Goal: Task Accomplishment & Management: Complete application form

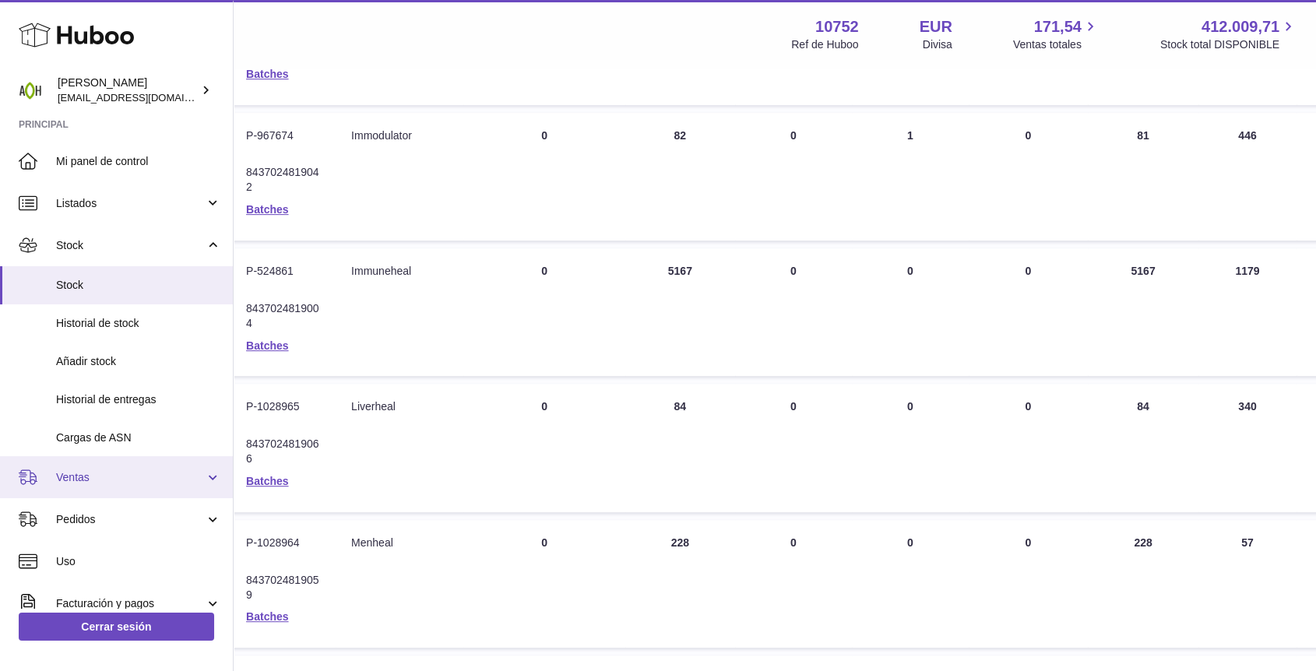
click at [130, 477] on span "Ventas" at bounding box center [130, 477] width 149 height 15
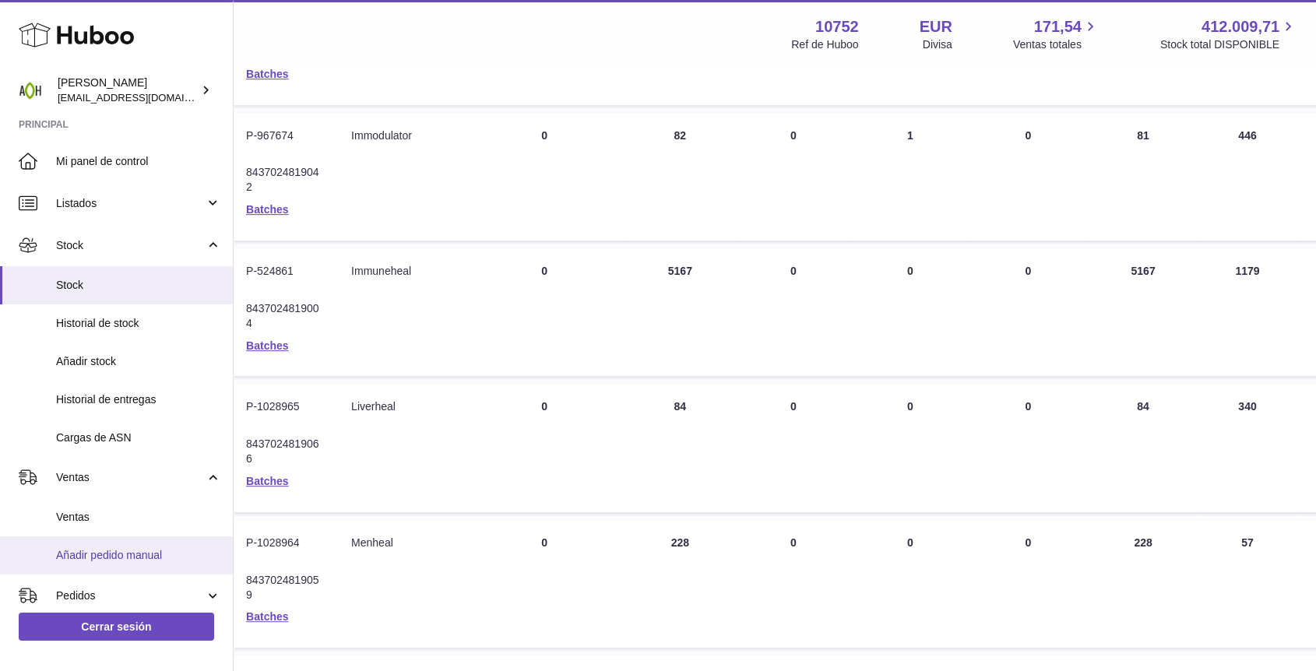
click at [98, 550] on span "Añadir pedido manual" at bounding box center [138, 555] width 165 height 15
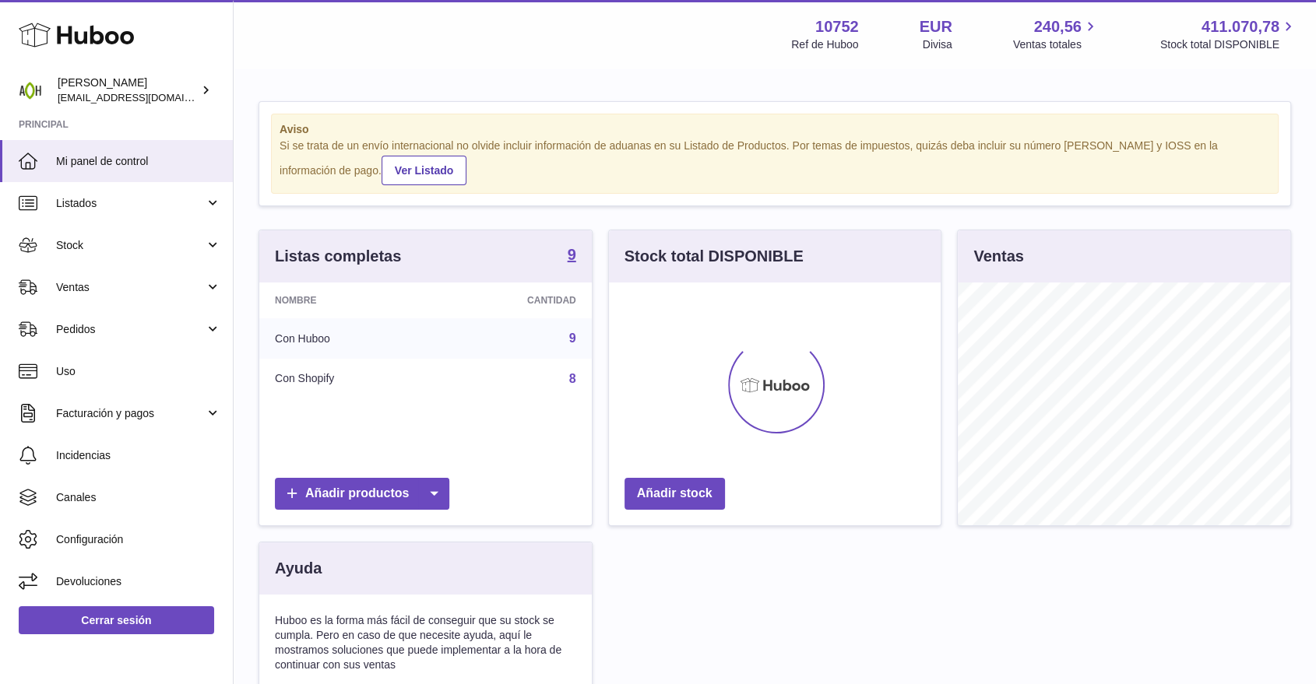
scroll to position [778259, 778170]
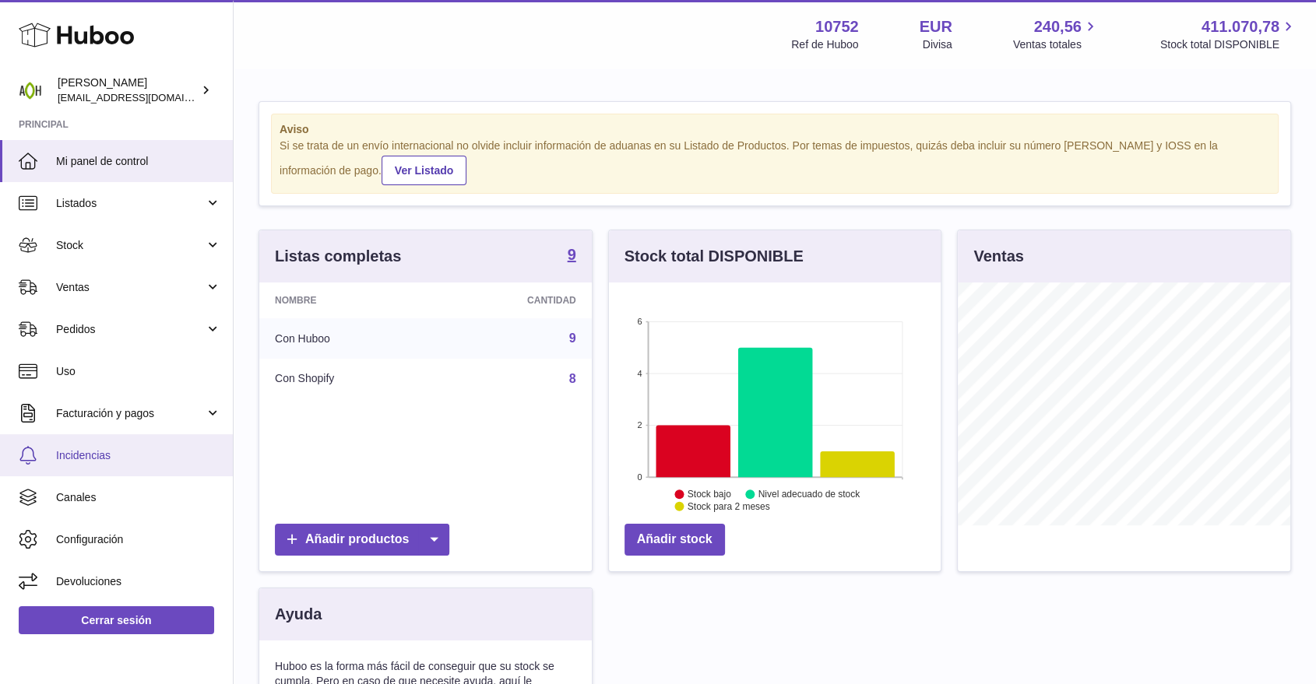
click at [108, 454] on span "Incidencias" at bounding box center [138, 455] width 165 height 15
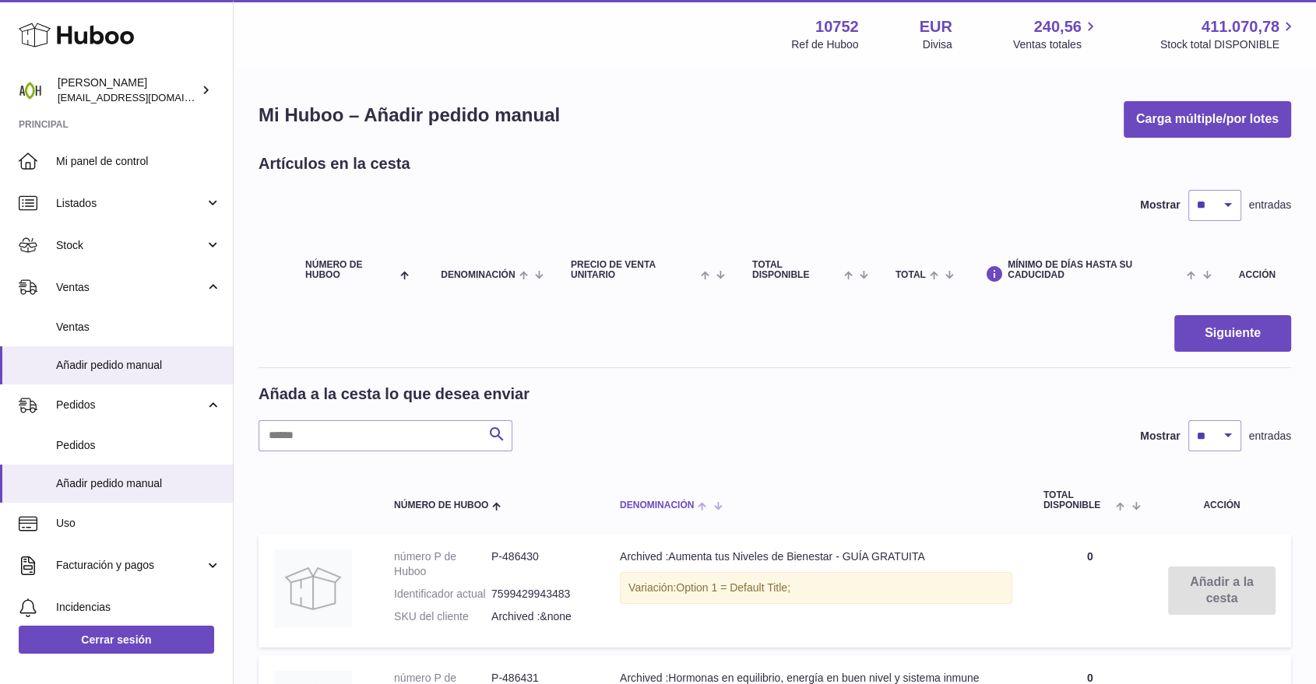
click at [648, 506] on span "Denominación" at bounding box center [657, 506] width 74 height 10
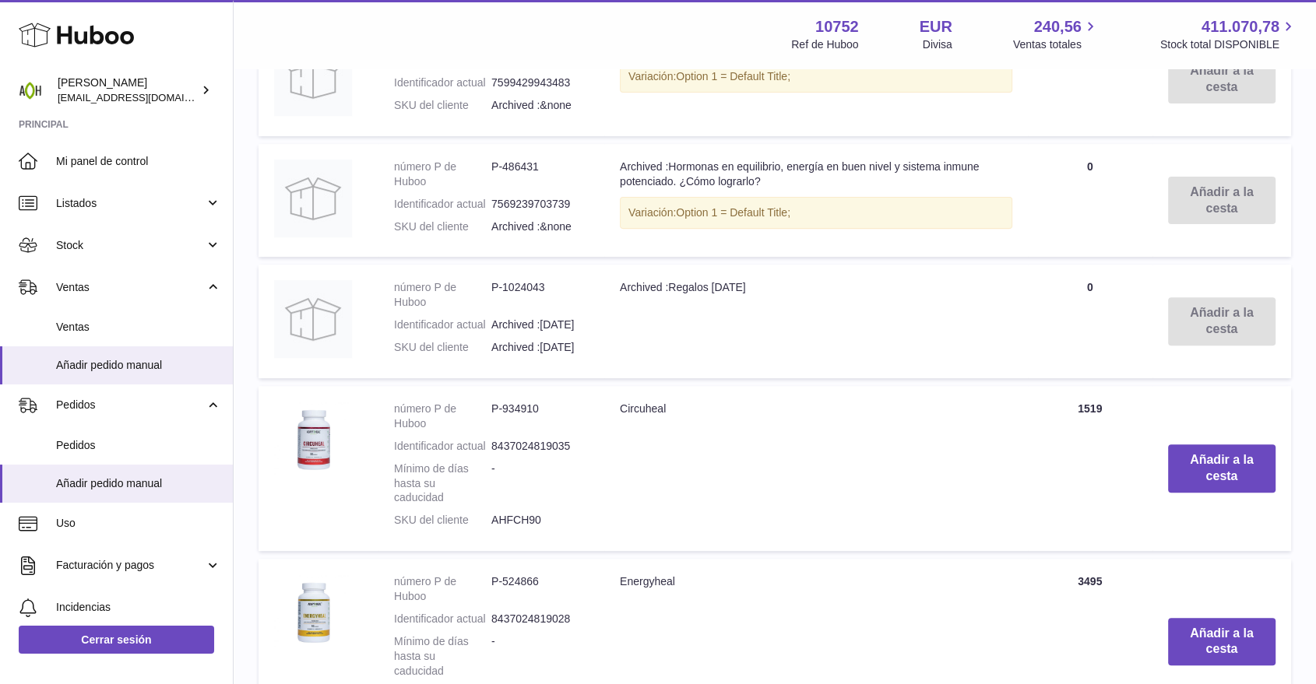
scroll to position [605, 0]
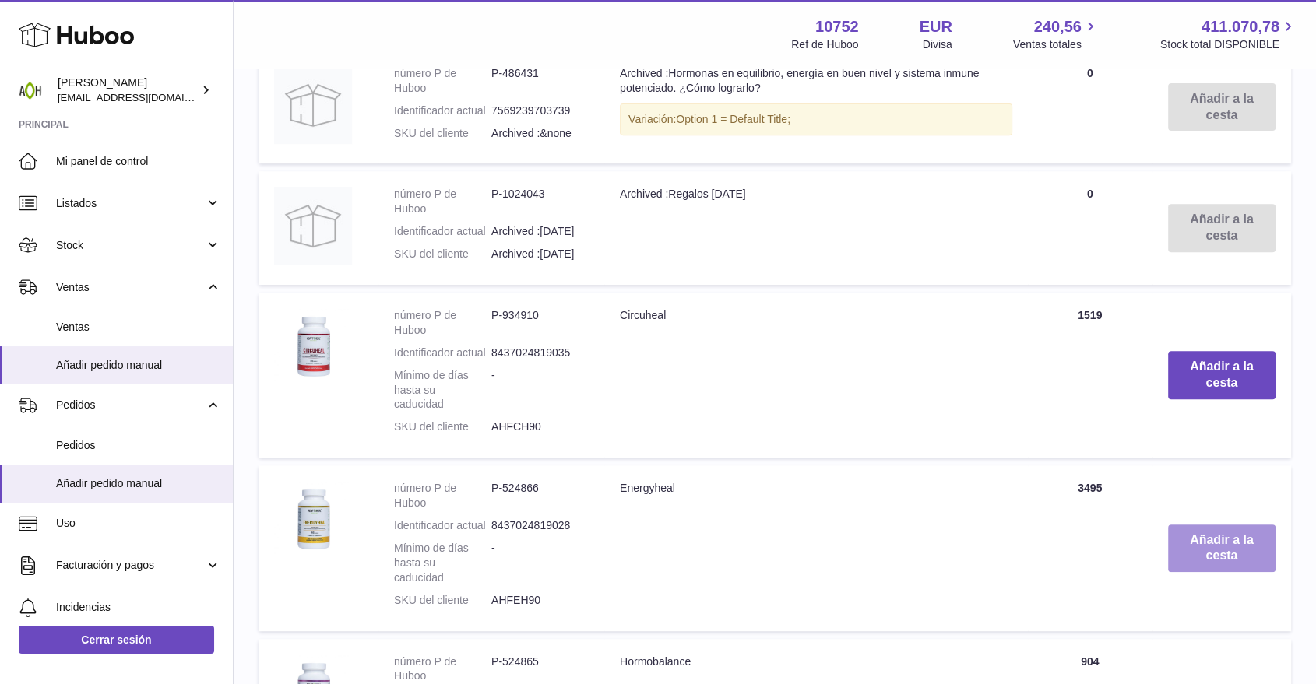
click at [1193, 552] on button "Añadir a la cesta" at bounding box center [1221, 549] width 107 height 48
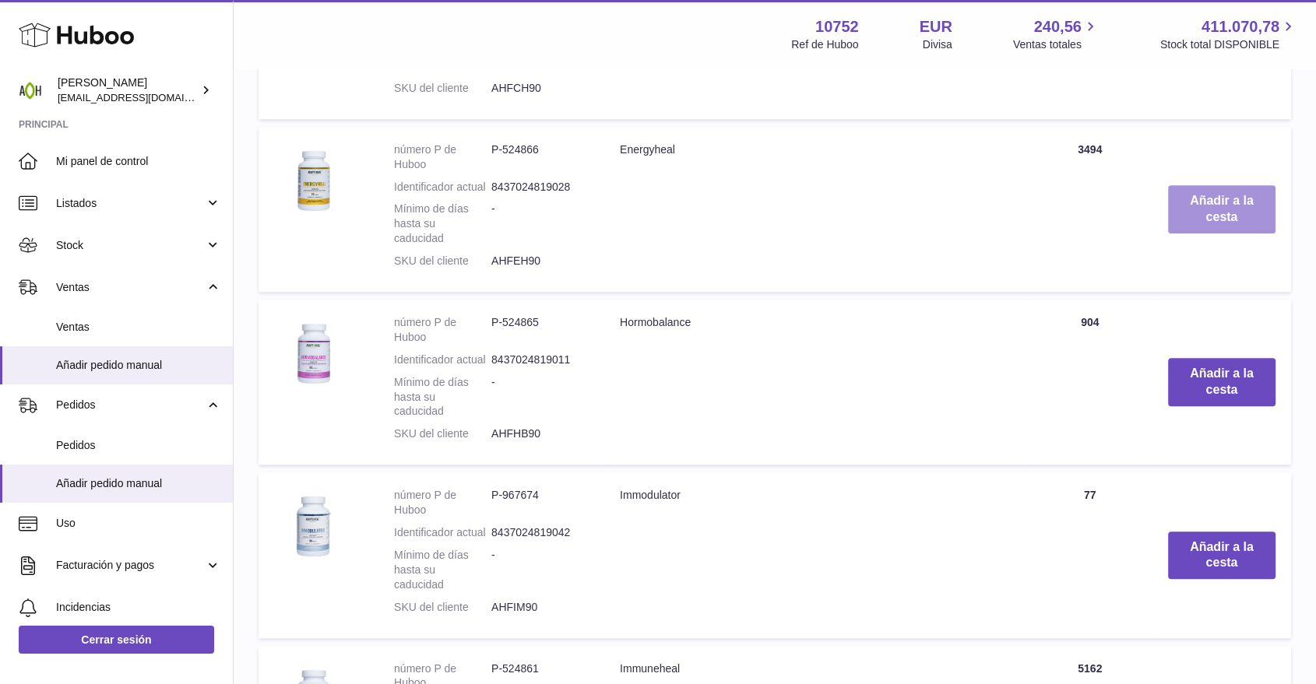
scroll to position [1088, 0]
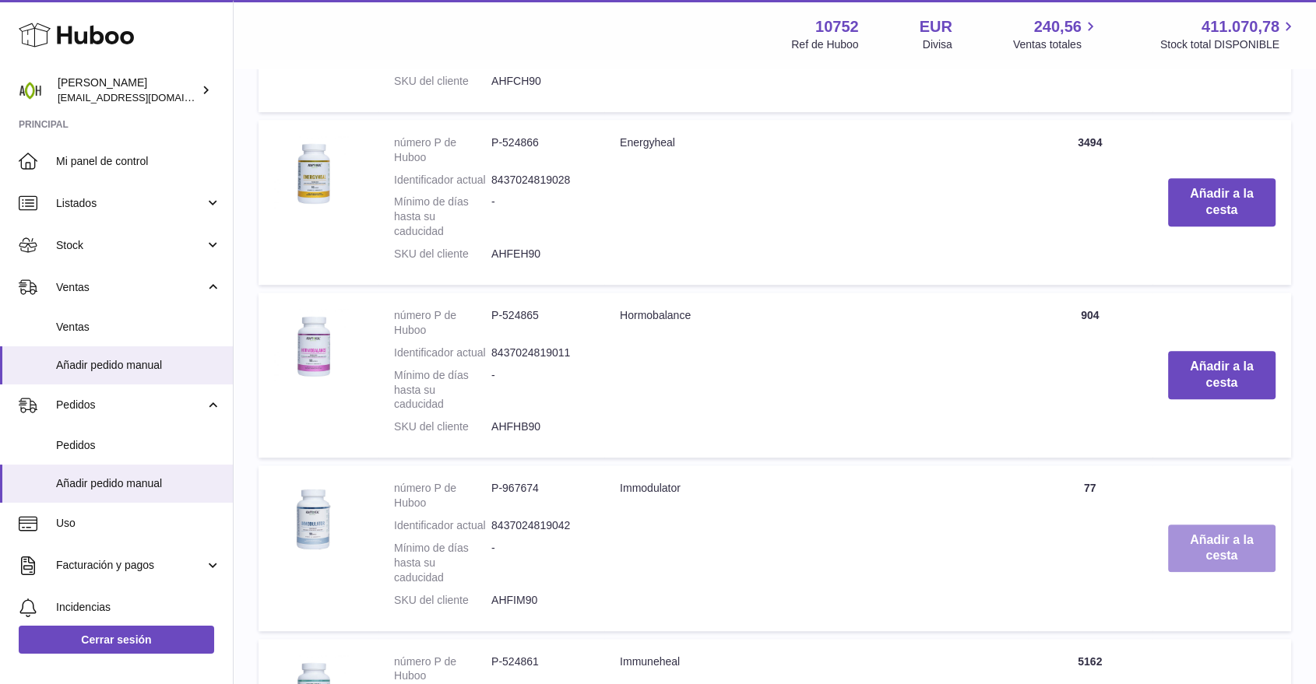
click at [1196, 559] on button "Añadir a la cesta" at bounding box center [1221, 549] width 107 height 48
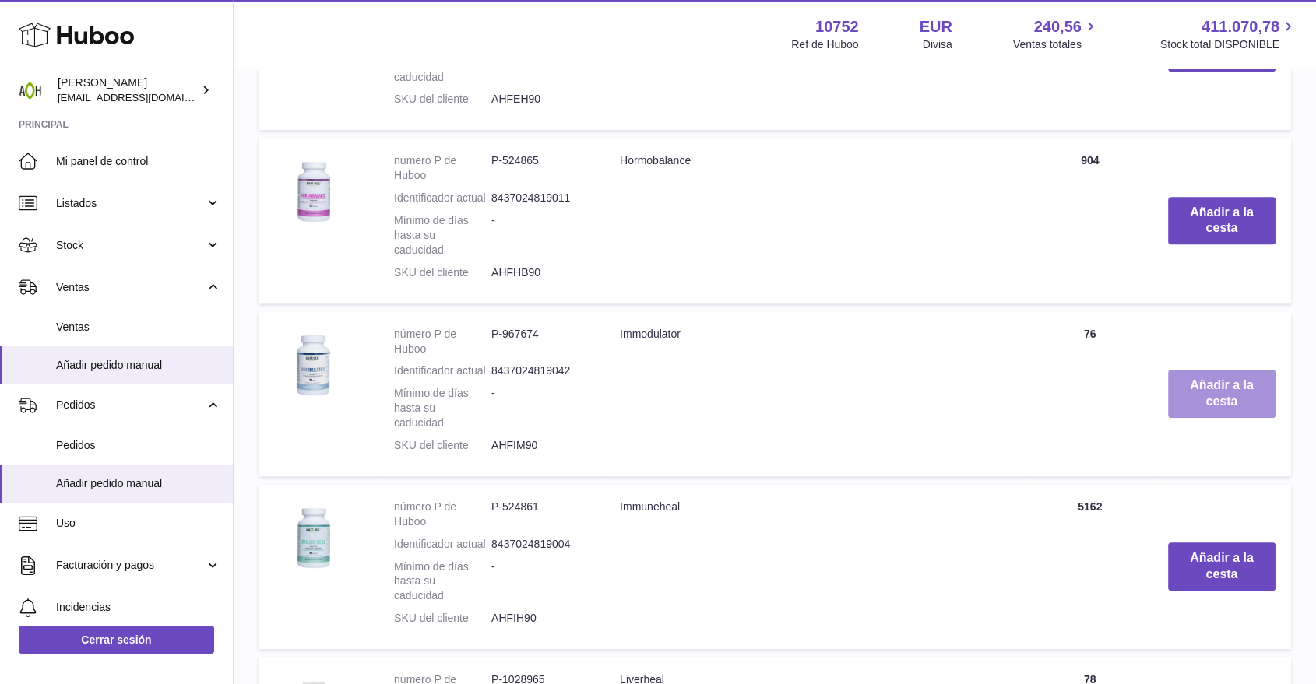
scroll to position [1389, 0]
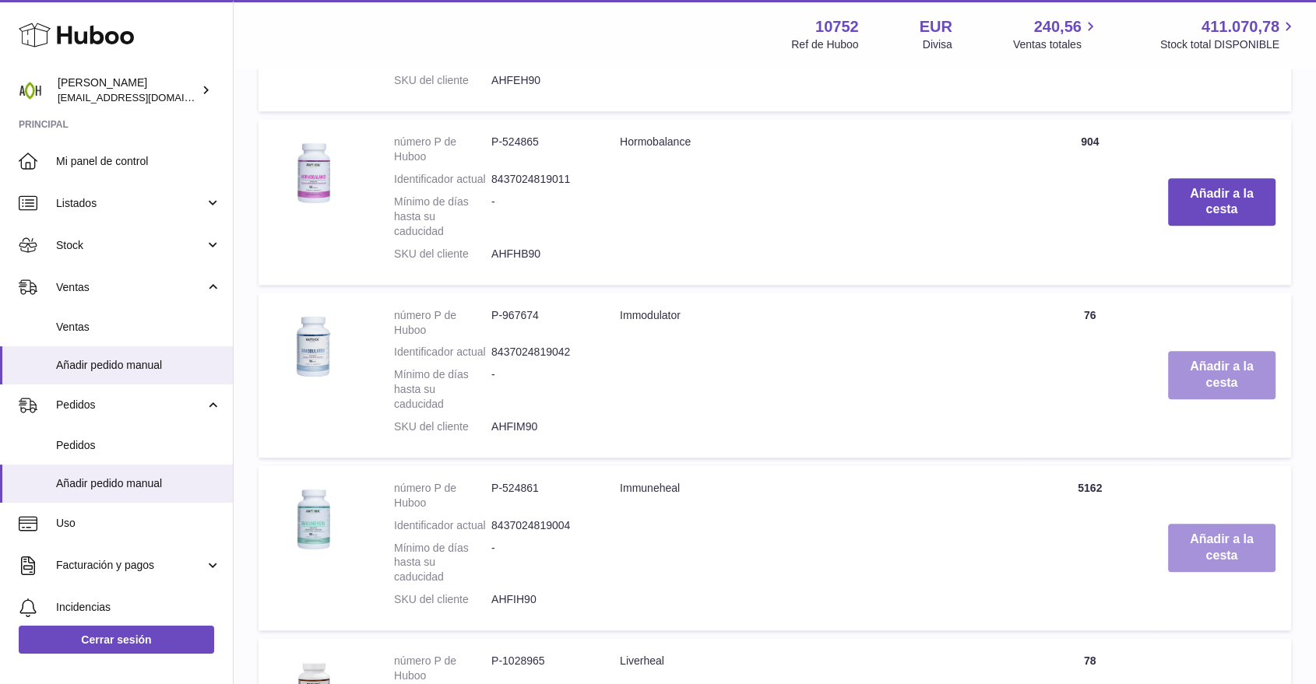
click at [1196, 559] on button "Añadir a la cesta" at bounding box center [1221, 548] width 107 height 48
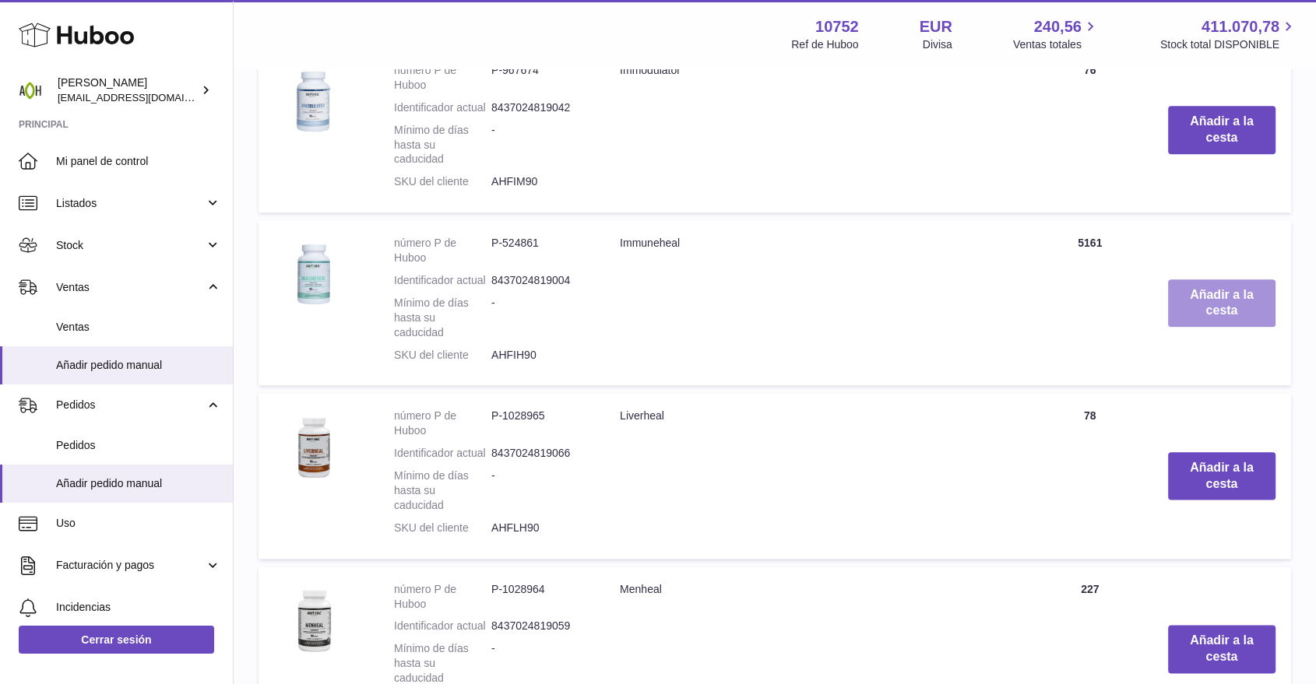
scroll to position [1775, 0]
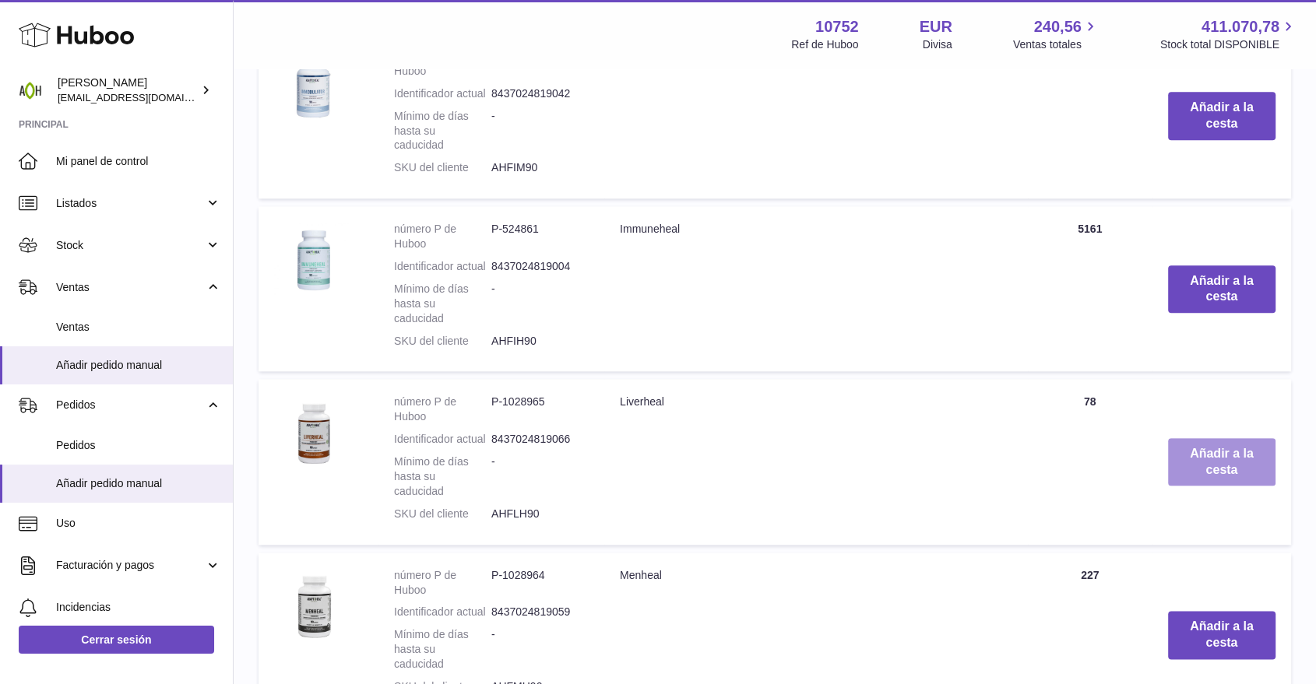
click at [1204, 478] on button "Añadir a la cesta" at bounding box center [1221, 462] width 107 height 48
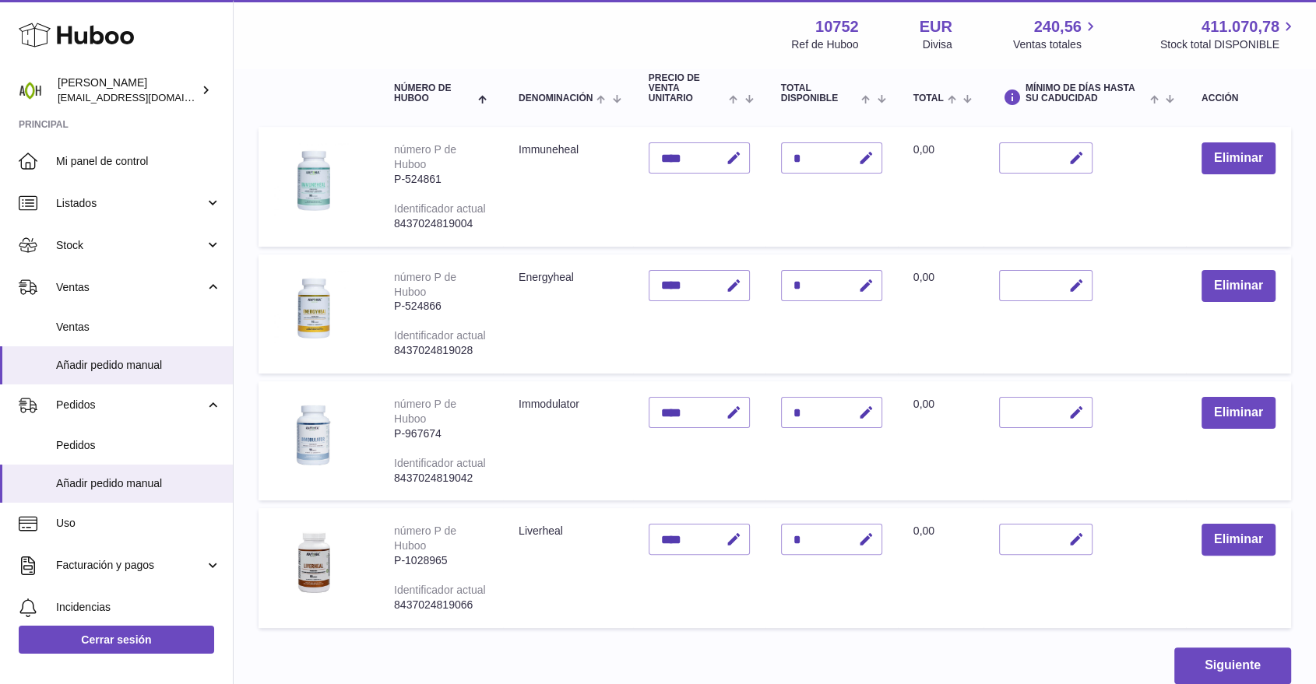
scroll to position [86, 0]
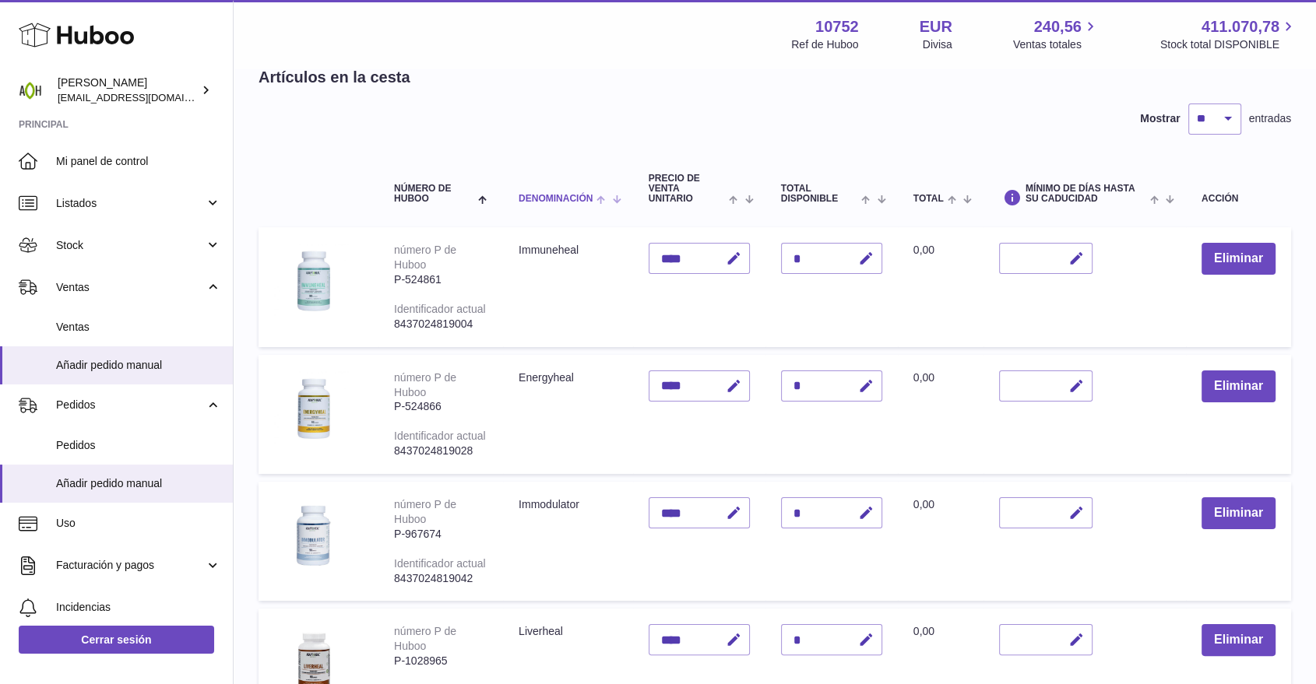
click at [561, 206] on th "Denominación" at bounding box center [568, 189] width 130 height 62
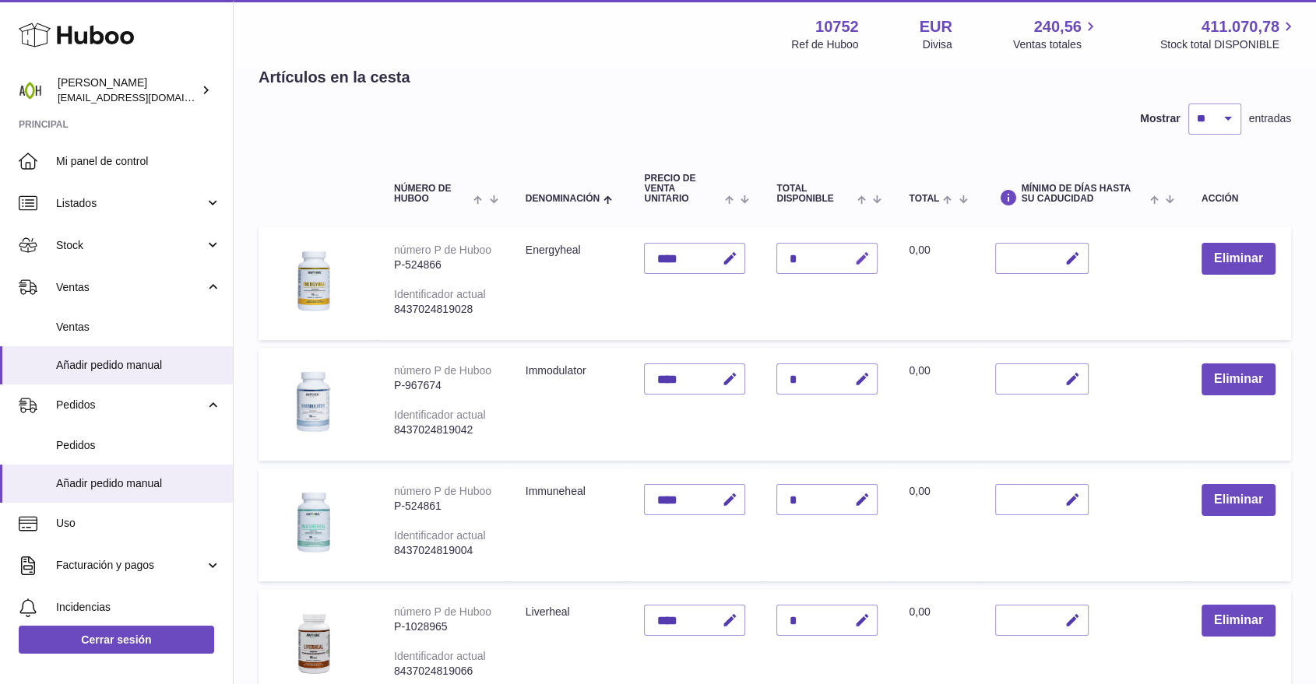
click at [861, 259] on icon "button" at bounding box center [861, 259] width 16 height 16
drag, startPoint x: 810, startPoint y: 258, endPoint x: 778, endPoint y: 256, distance: 32.0
click at [778, 256] on div "*" at bounding box center [826, 258] width 101 height 31
click at [793, 259] on input "*" at bounding box center [826, 258] width 101 height 31
type input "*"
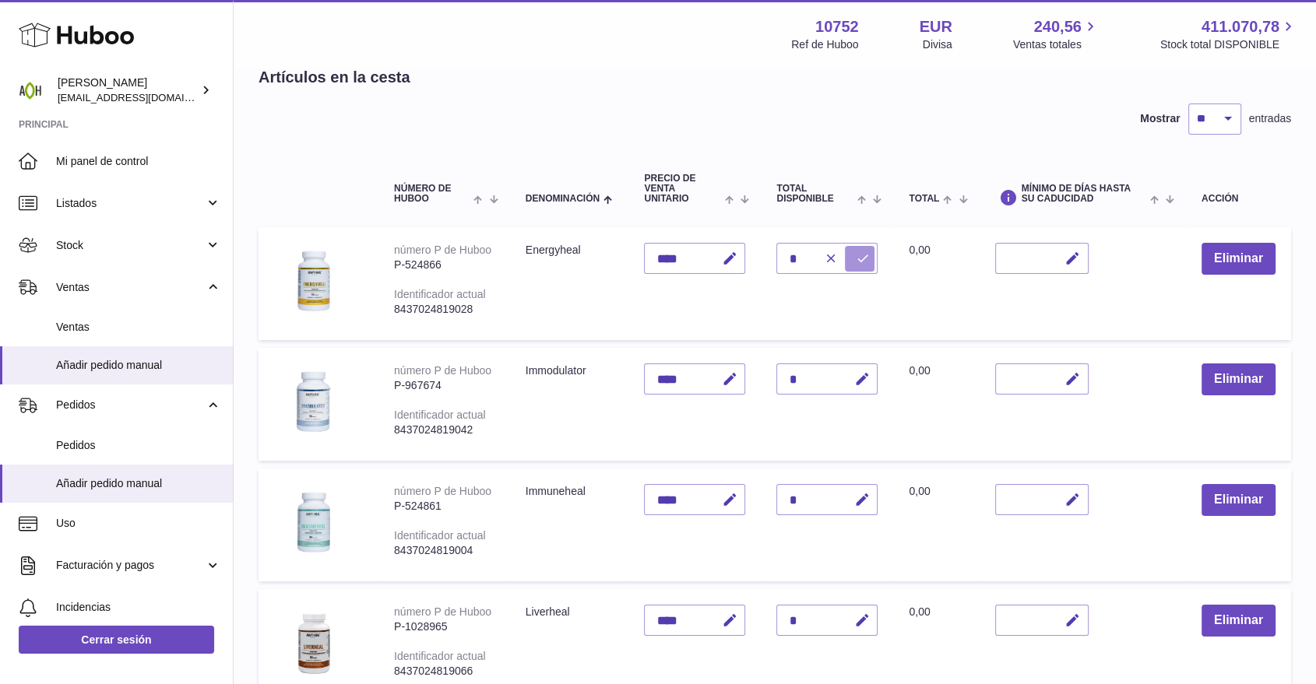
click at [864, 262] on icon "submit" at bounding box center [862, 258] width 14 height 14
click at [859, 500] on icon "button" at bounding box center [861, 500] width 16 height 16
drag, startPoint x: 800, startPoint y: 497, endPoint x: 787, endPoint y: 497, distance: 13.2
click at [787, 497] on input "*" at bounding box center [826, 499] width 101 height 31
type input "*"
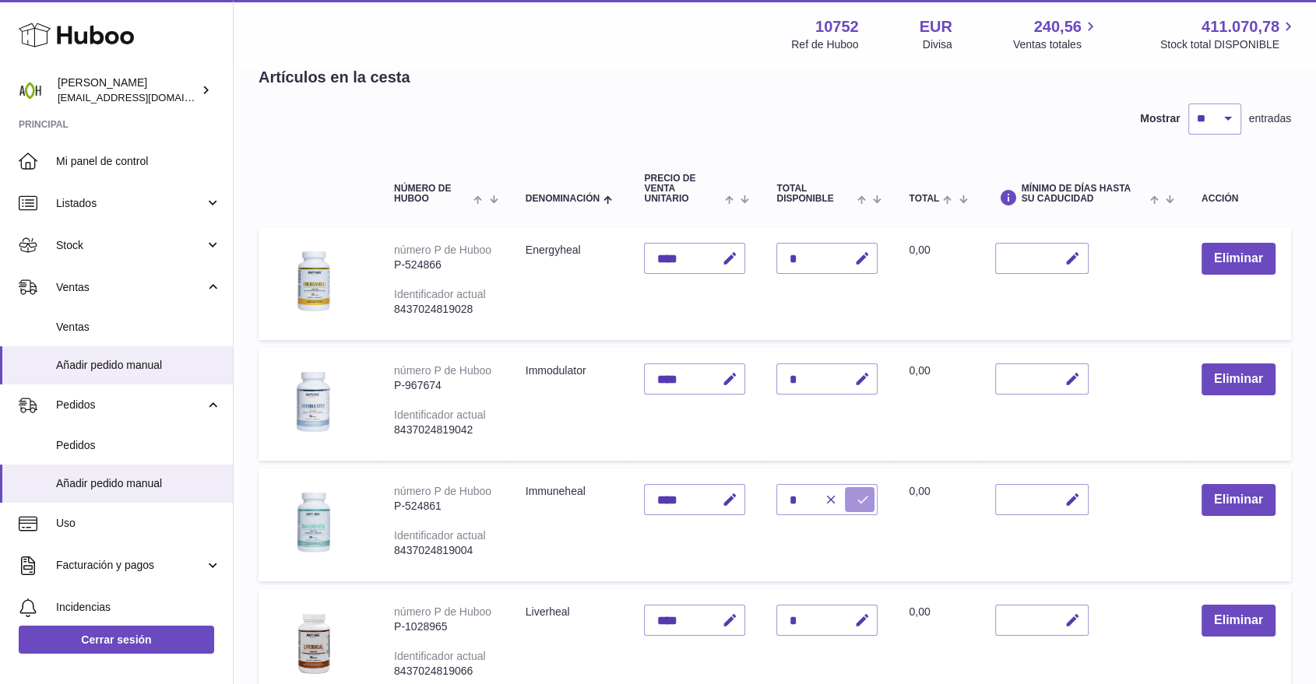
click at [864, 493] on icon "submit" at bounding box center [862, 500] width 14 height 14
click at [859, 613] on icon "button" at bounding box center [861, 621] width 16 height 16
drag, startPoint x: 798, startPoint y: 619, endPoint x: 783, endPoint y: 623, distance: 15.3
click at [783, 623] on input "*" at bounding box center [826, 620] width 101 height 31
type input "*"
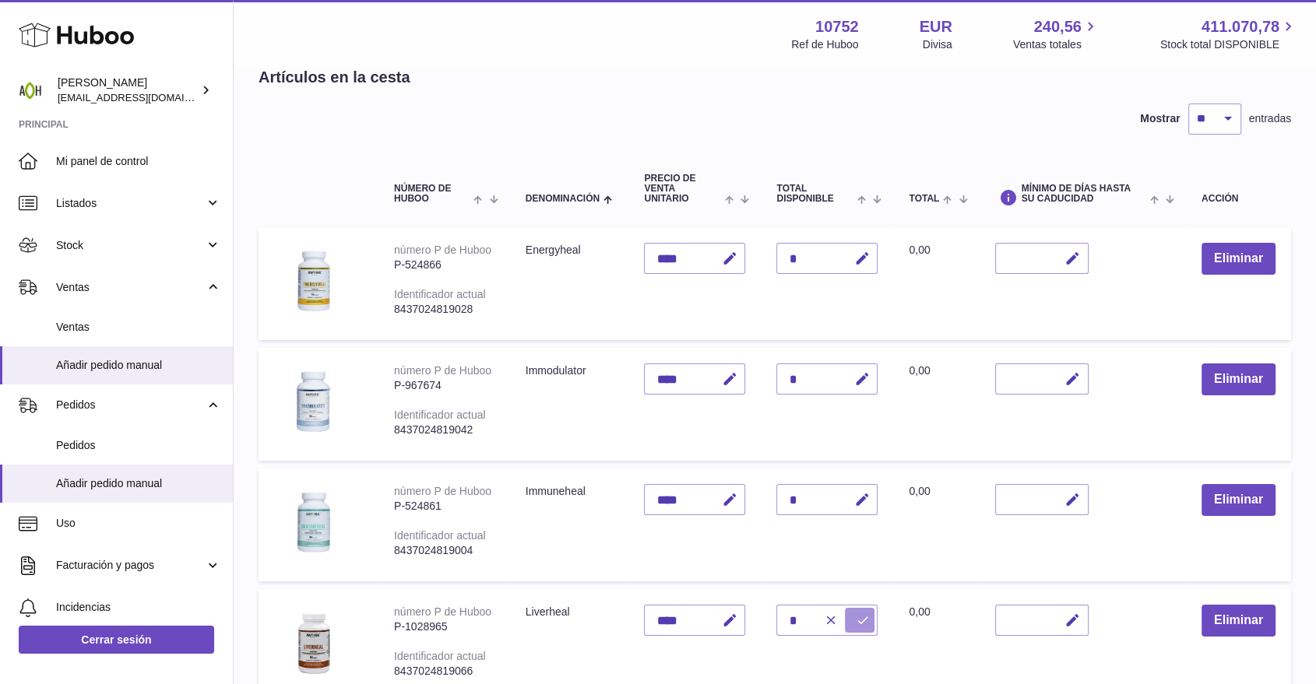
click at [857, 617] on icon "submit" at bounding box center [862, 620] width 14 height 14
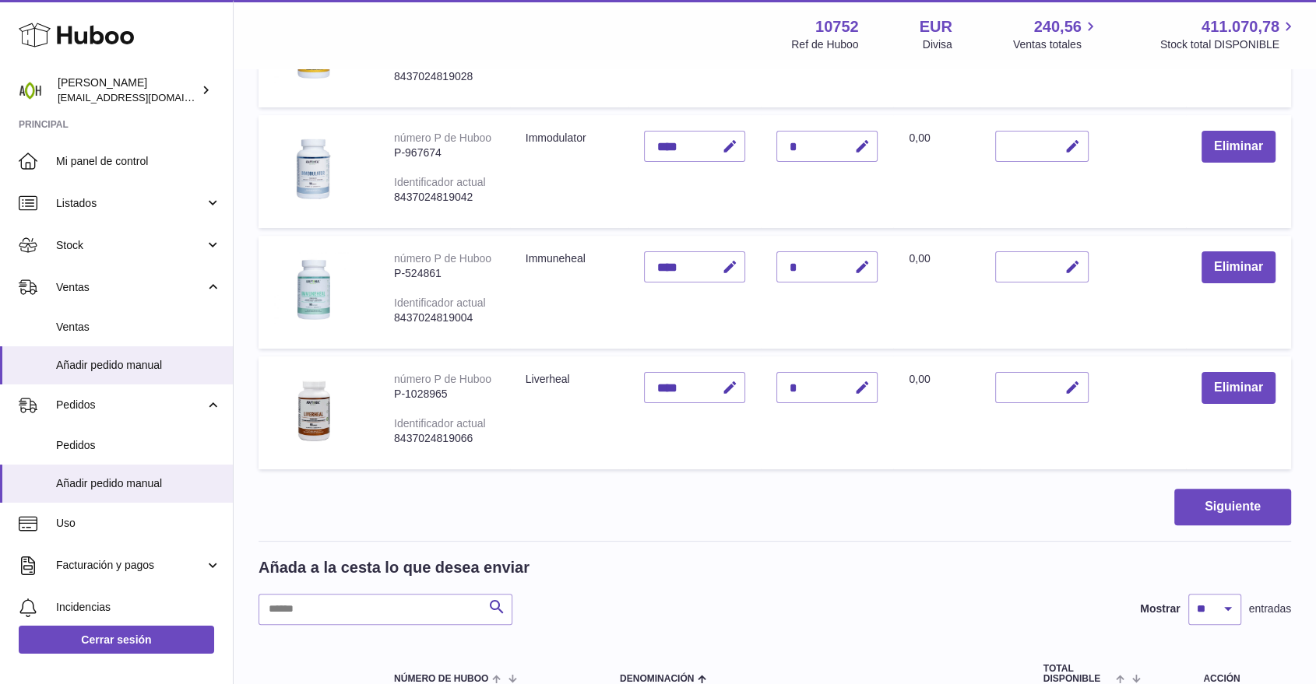
scroll to position [346, 0]
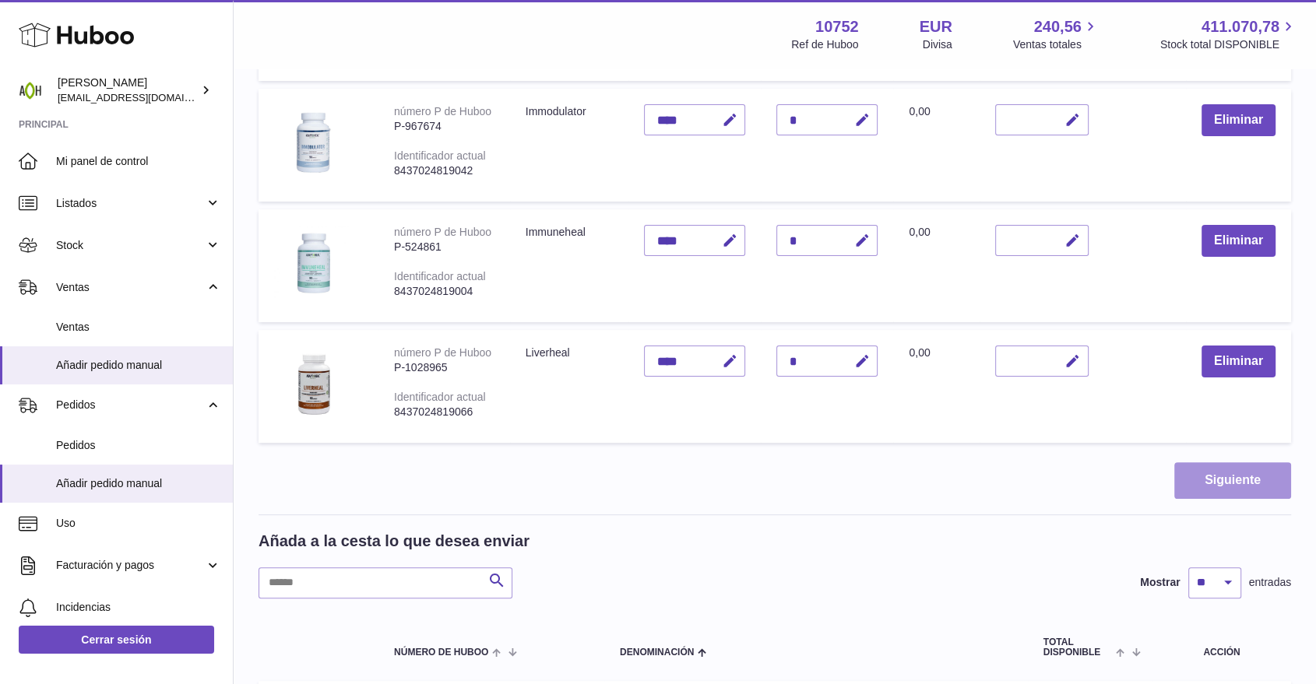
click at [1211, 483] on button "Siguiente" at bounding box center [1232, 480] width 117 height 37
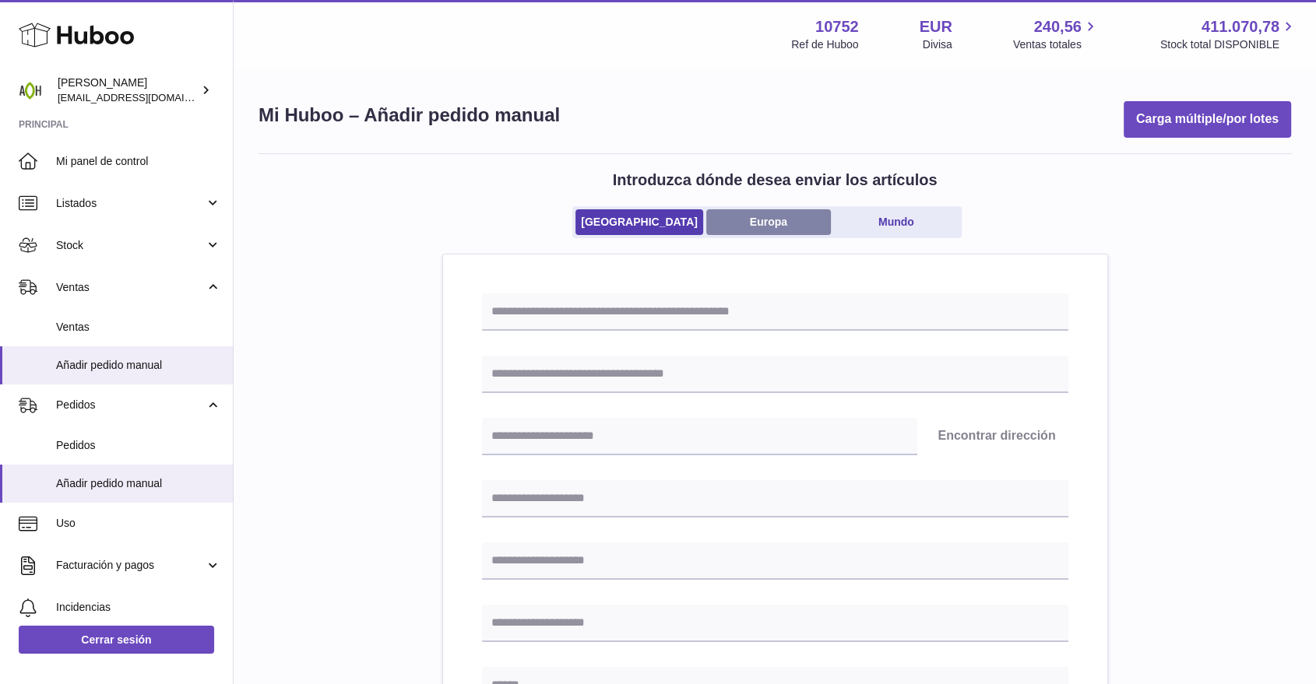
click at [791, 218] on link "Europa" at bounding box center [768, 222] width 125 height 26
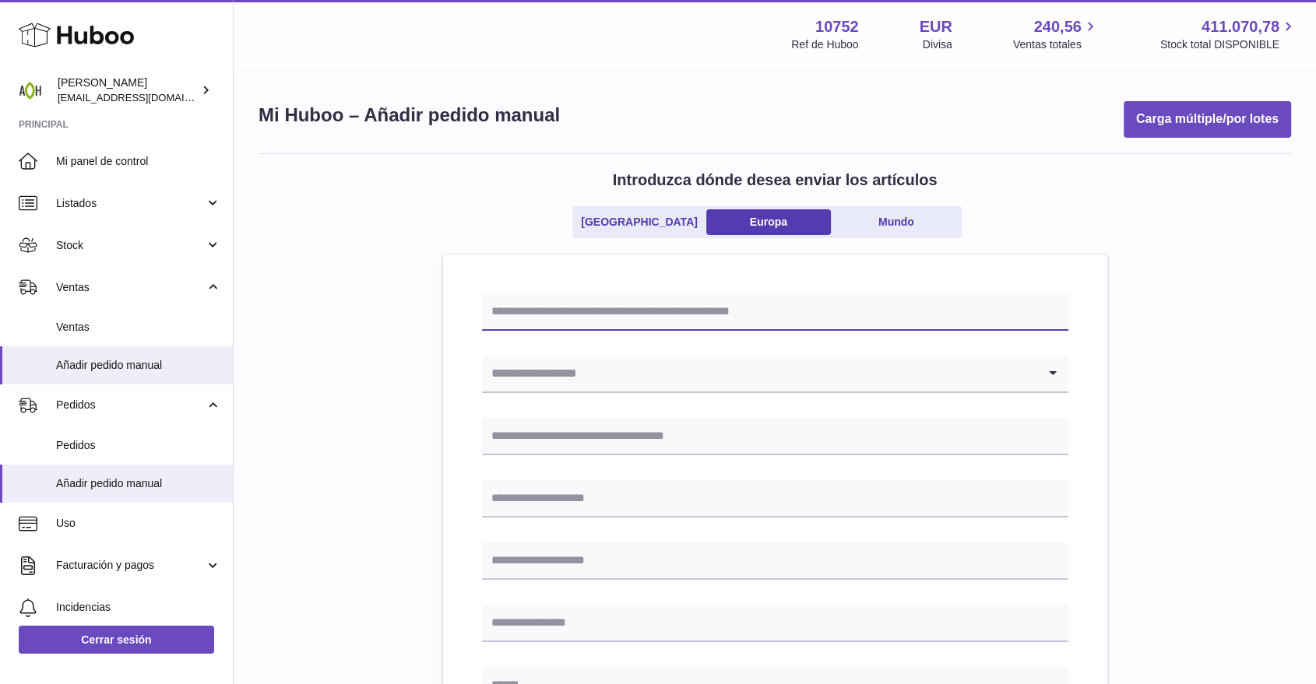
click at [621, 307] on input "text" at bounding box center [775, 311] width 586 height 37
type input "*"
type input "*******"
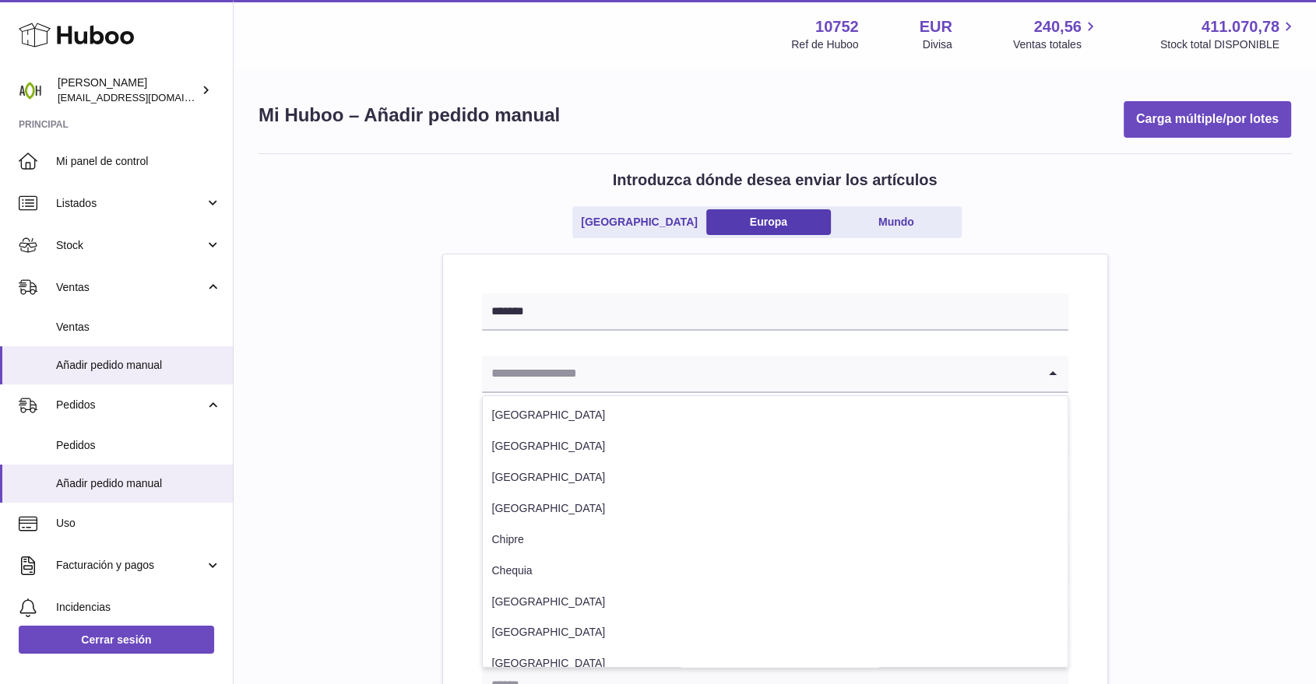
click at [587, 360] on input "Search for option" at bounding box center [759, 374] width 555 height 36
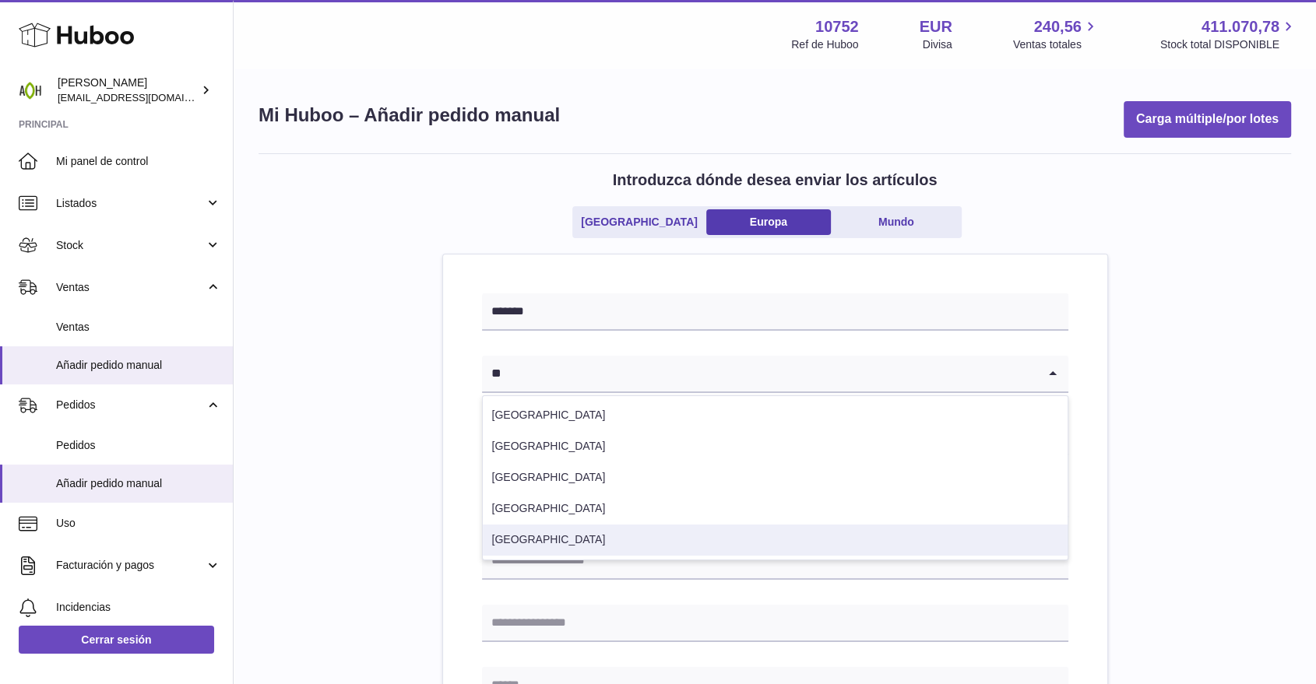
click at [519, 536] on li "[GEOGRAPHIC_DATA]" at bounding box center [775, 540] width 585 height 31
type input "**"
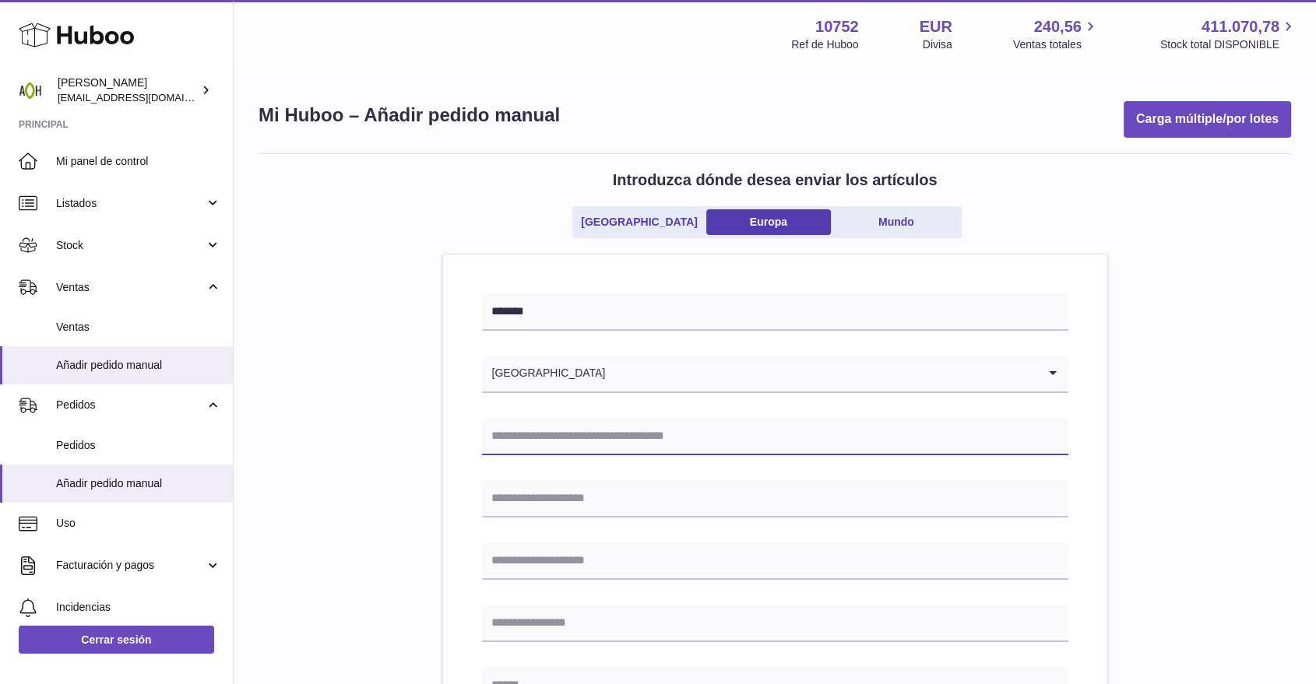
click at [534, 439] on input "text" at bounding box center [775, 436] width 586 height 37
click at [522, 428] on input "text" at bounding box center [775, 436] width 586 height 37
paste input "**********"
type input "**********"
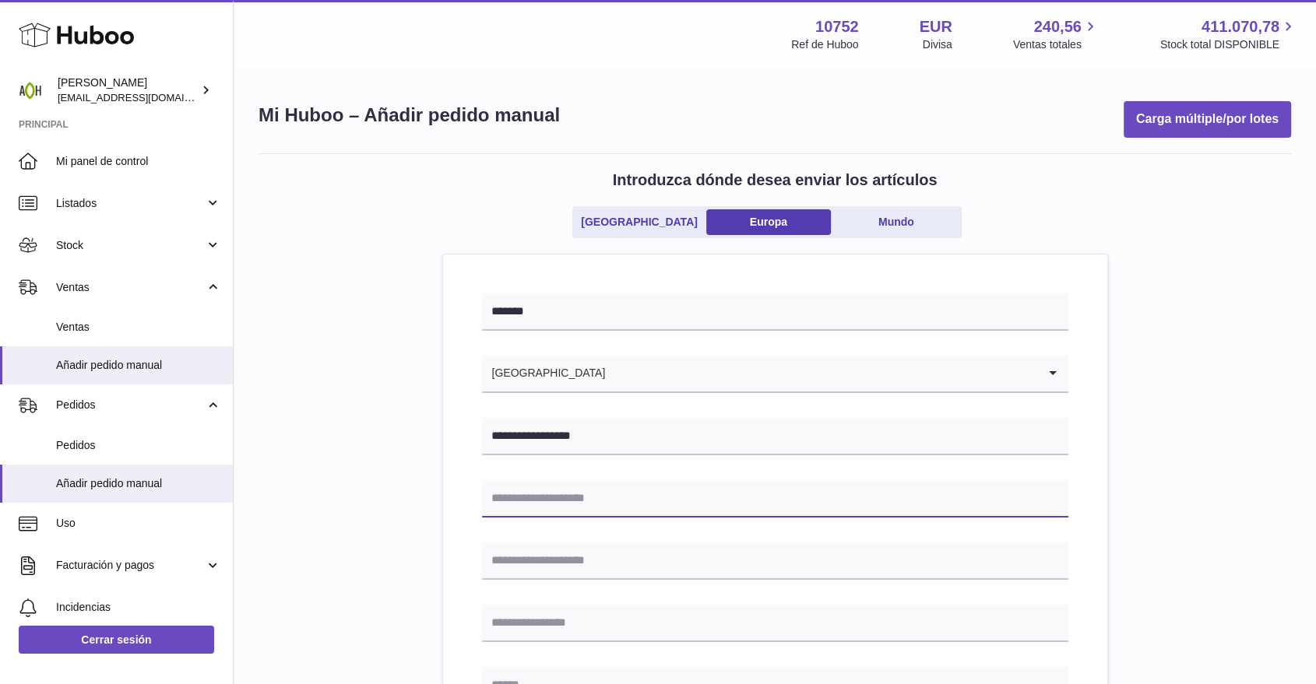
click at [573, 497] on input "text" at bounding box center [775, 498] width 586 height 37
click at [570, 491] on input "text" at bounding box center [775, 498] width 586 height 37
paste input "**********"
type input "**********"
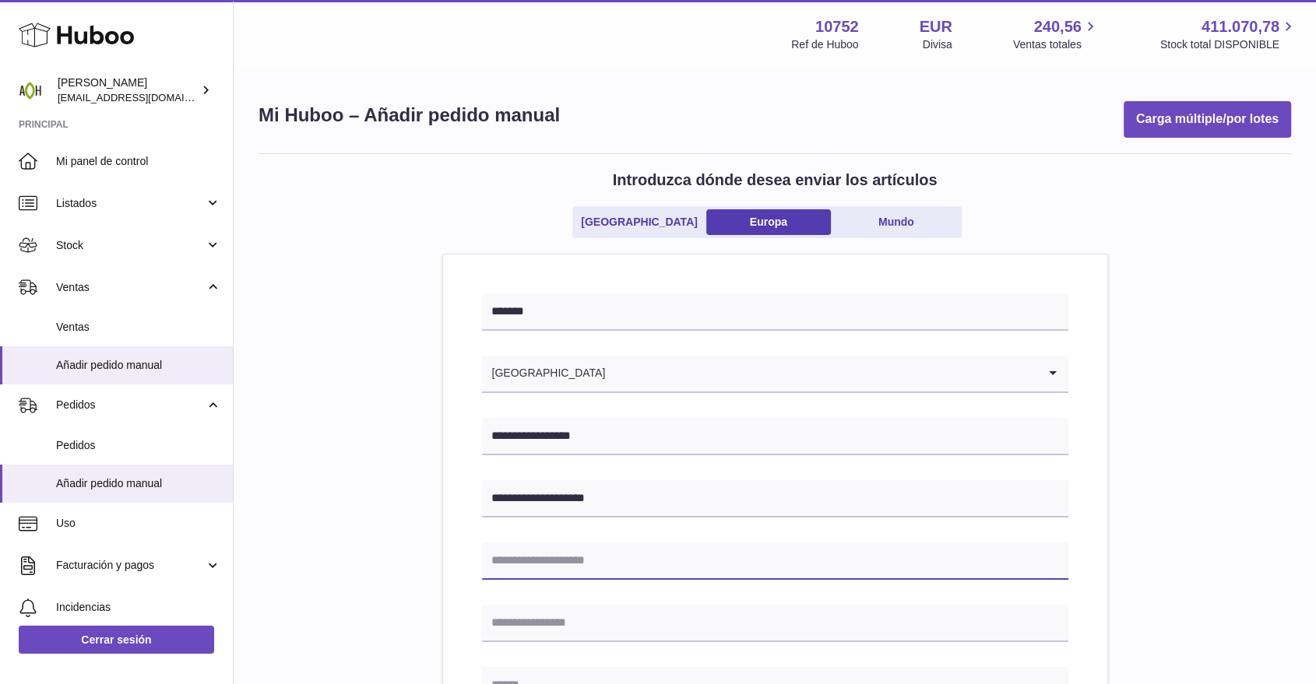
click at [543, 561] on input "text" at bounding box center [775, 561] width 586 height 37
type input "**********"
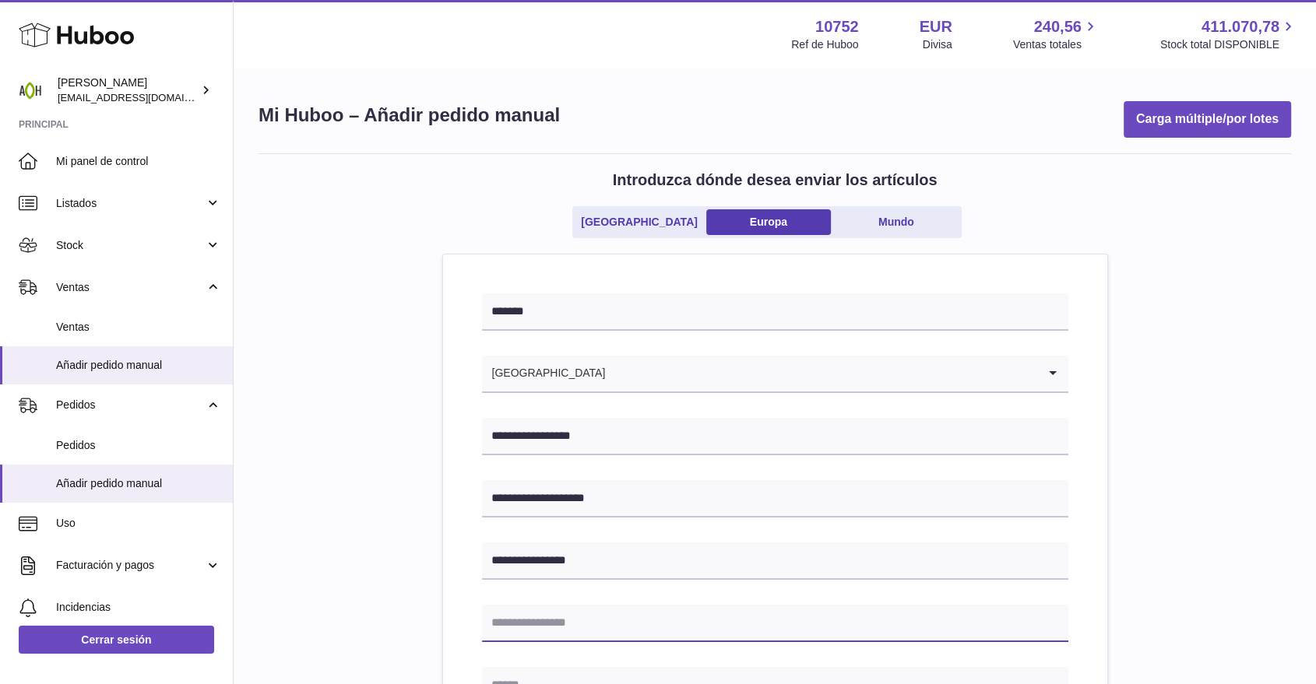
click at [558, 622] on input "text" at bounding box center [775, 623] width 586 height 37
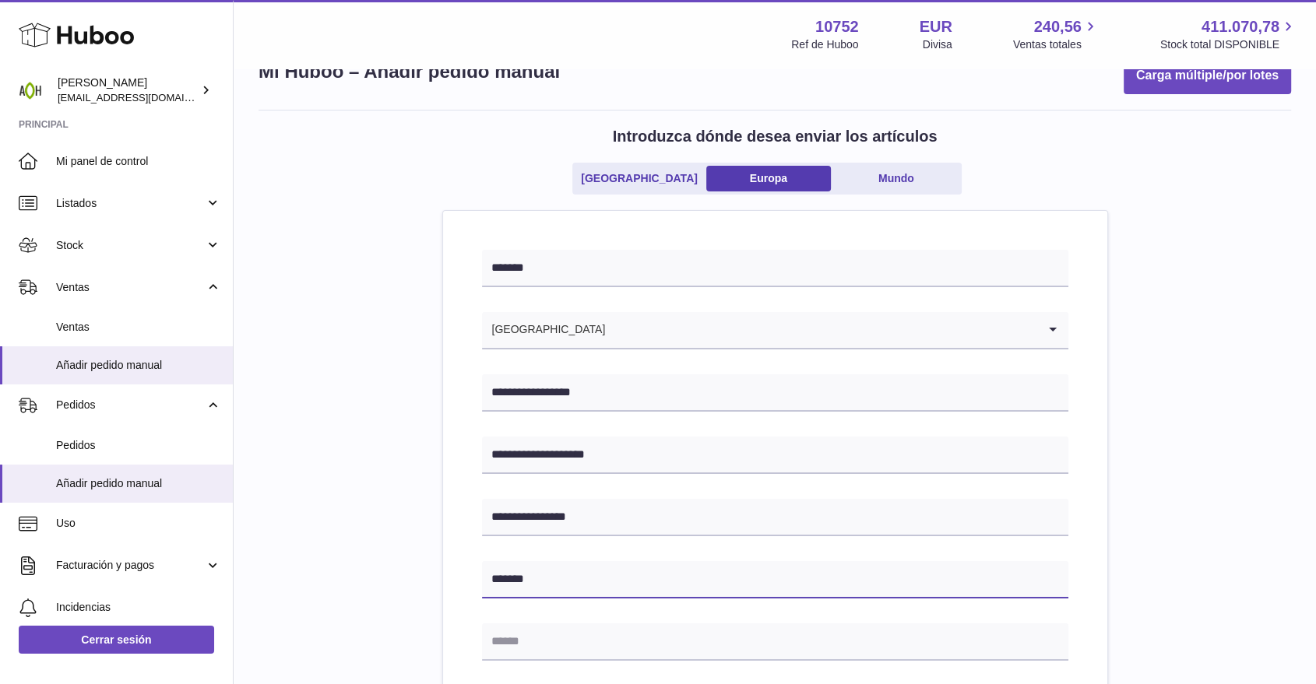
scroll to position [86, 0]
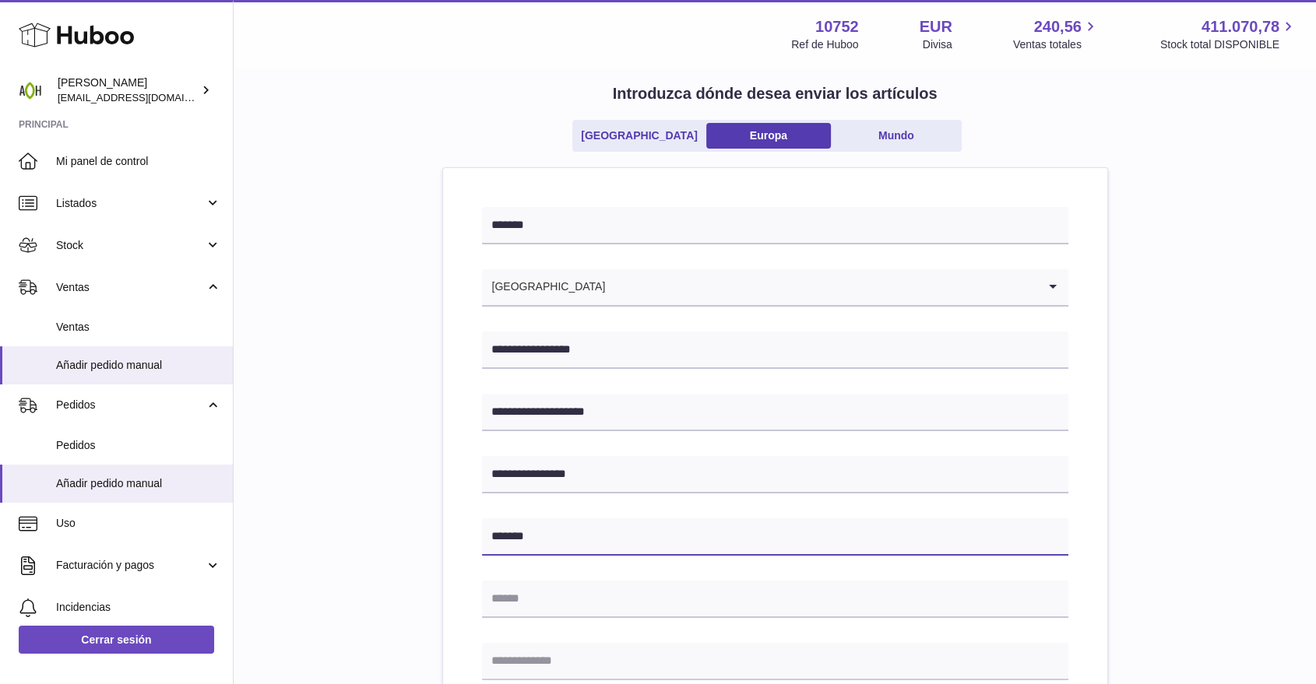
type input "*******"
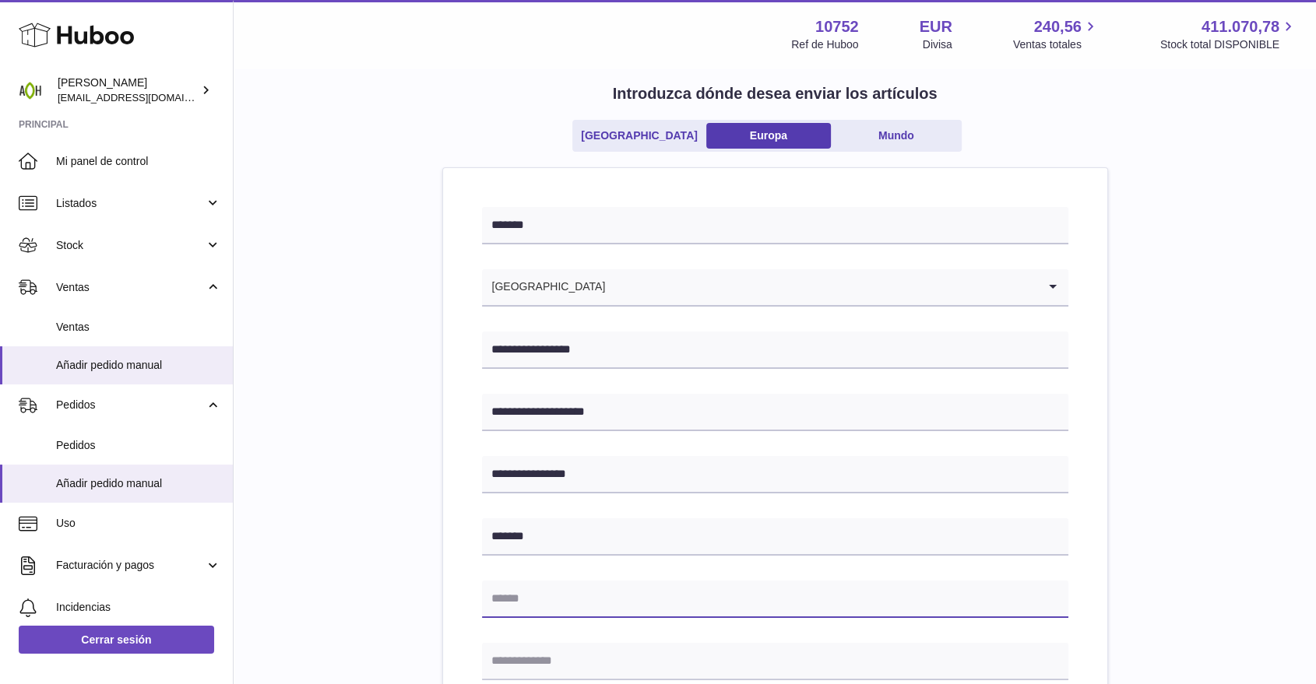
click at [540, 605] on input "text" at bounding box center [775, 599] width 586 height 37
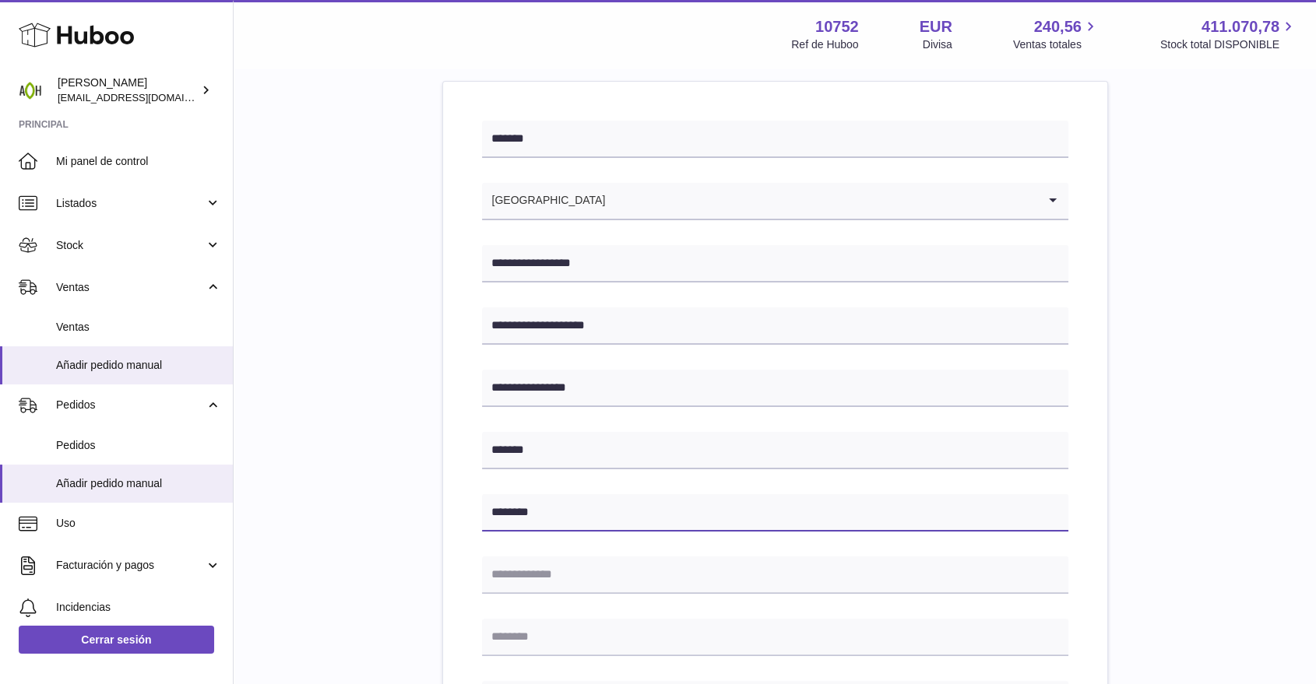
type input "********"
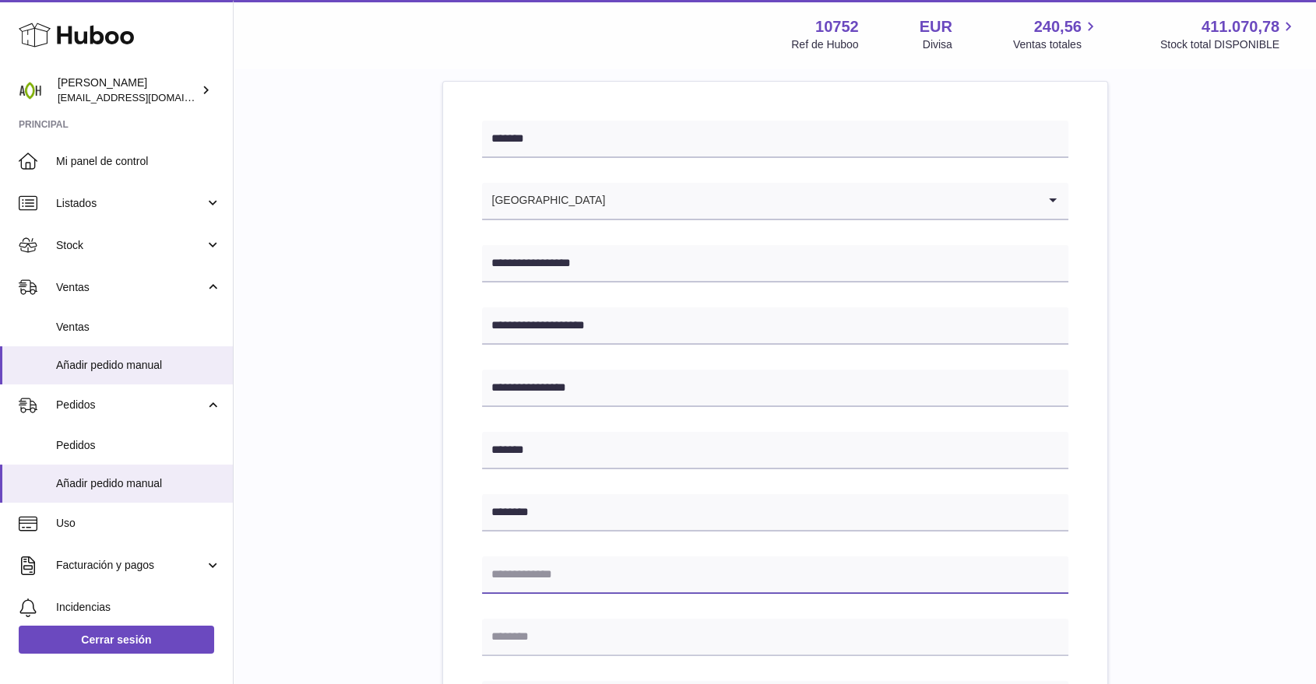
click at [519, 568] on input "text" at bounding box center [775, 575] width 586 height 37
type input "*****"
click at [563, 637] on input "text" at bounding box center [775, 637] width 586 height 37
paste input "*********"
type input "*********"
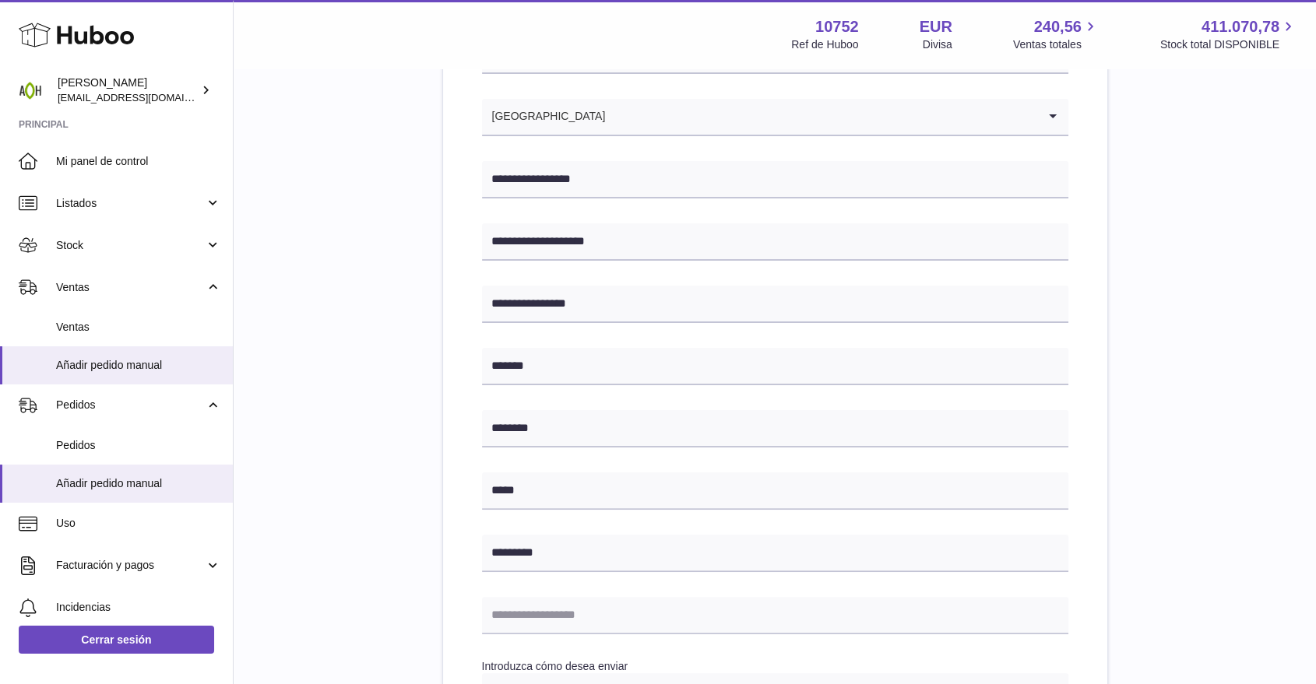
scroll to position [346, 0]
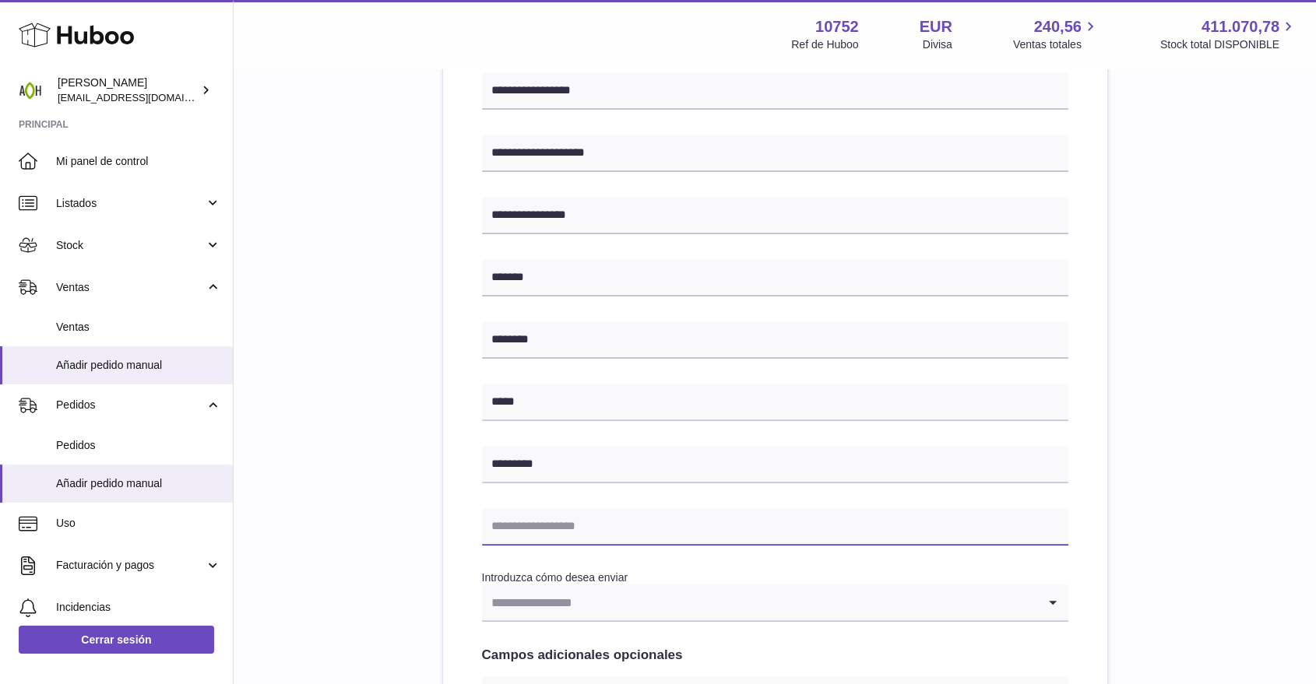
click at [540, 524] on input "text" at bounding box center [775, 526] width 586 height 37
paste input "**********"
type input "**********"
click at [566, 604] on input "Search for option" at bounding box center [759, 603] width 555 height 36
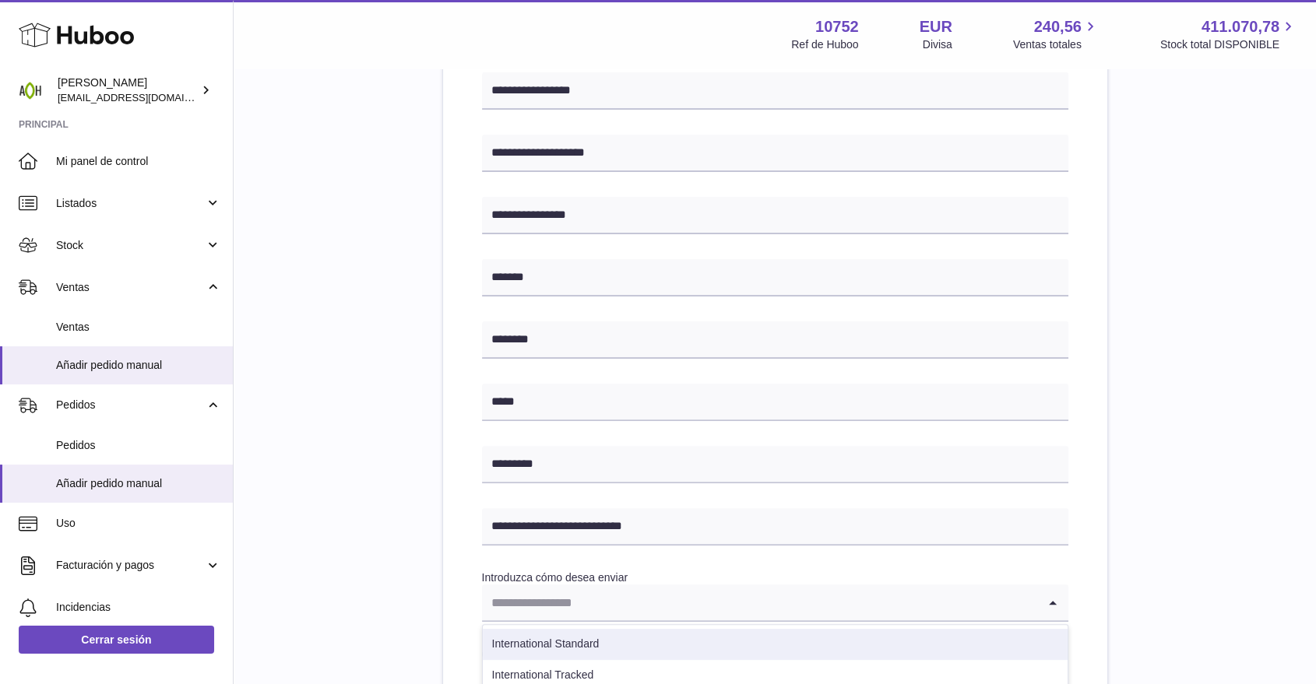
click at [576, 643] on li "International Standard" at bounding box center [775, 644] width 585 height 31
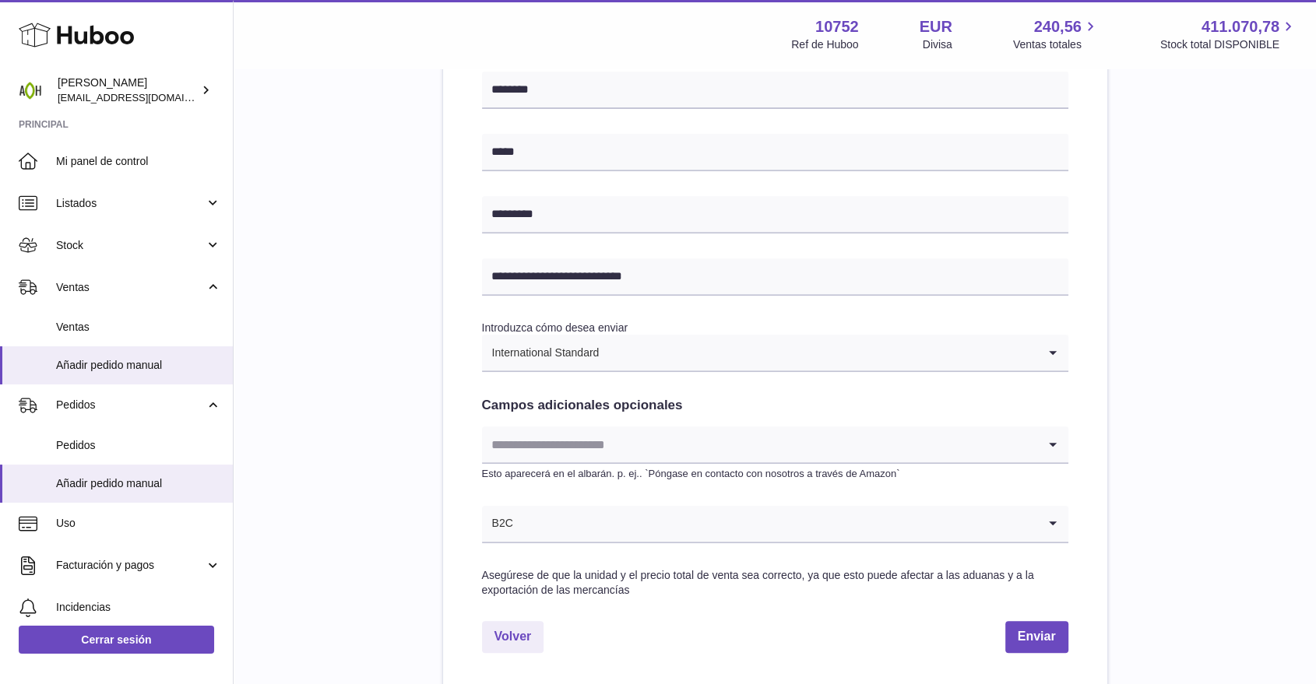
scroll to position [691, 0]
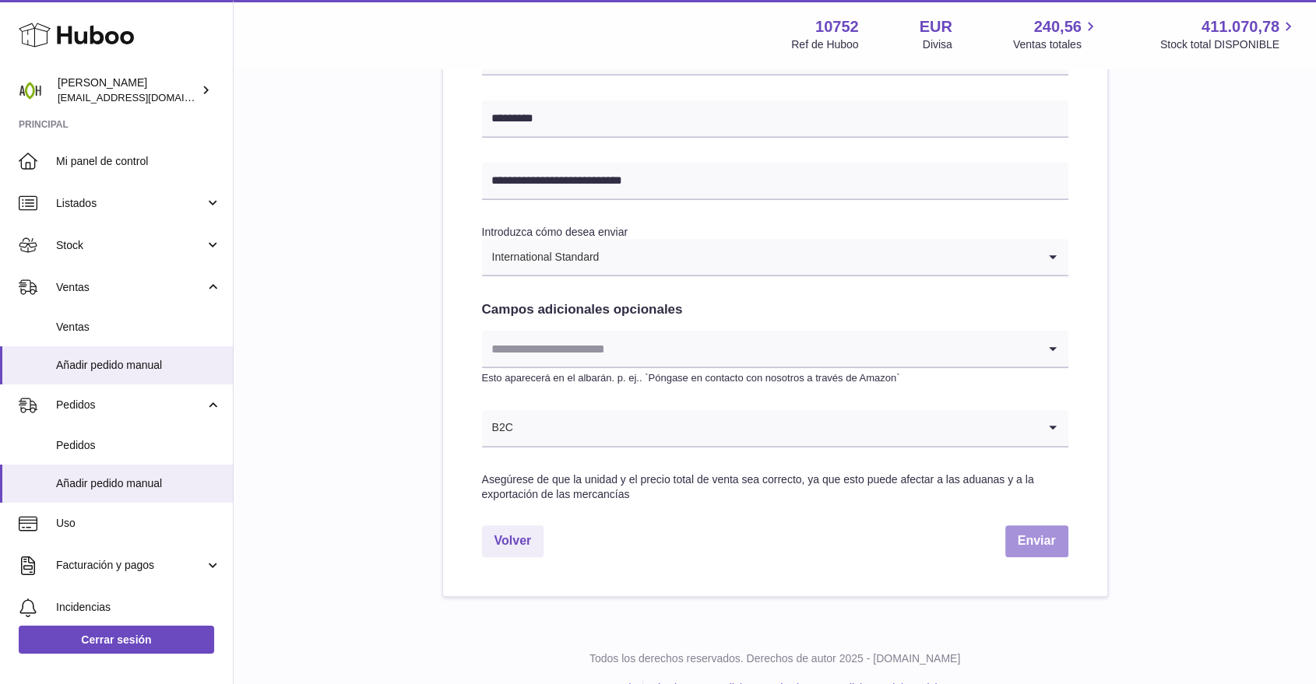
click at [1005, 547] on button "Enviar" at bounding box center [1036, 541] width 63 height 32
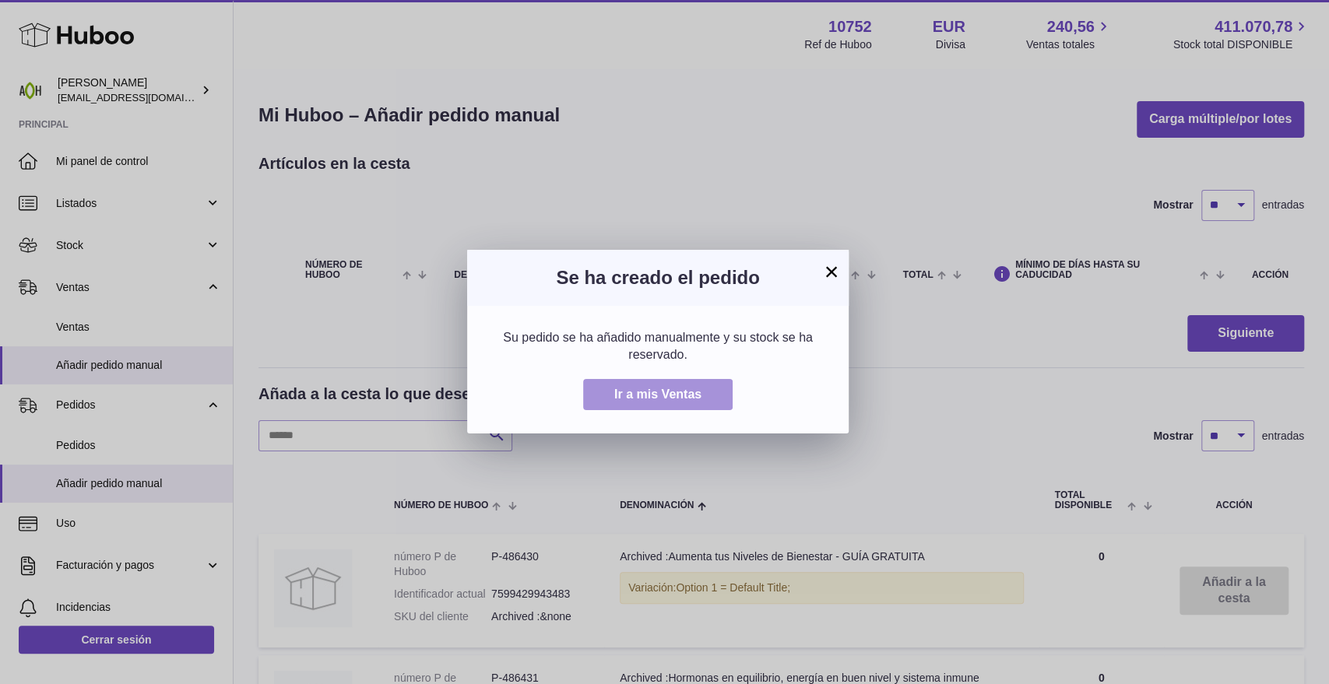
click at [629, 400] on span "Ir a mis Ventas" at bounding box center [657, 394] width 87 height 13
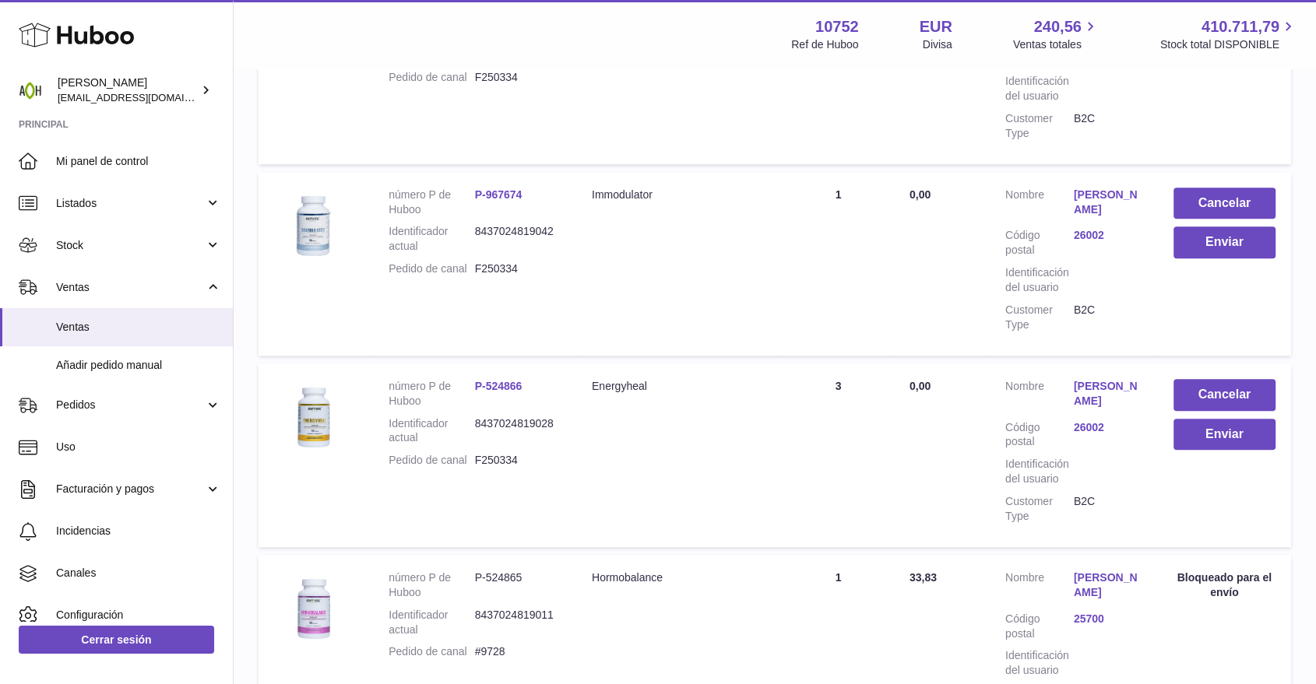
scroll to position [605, 0]
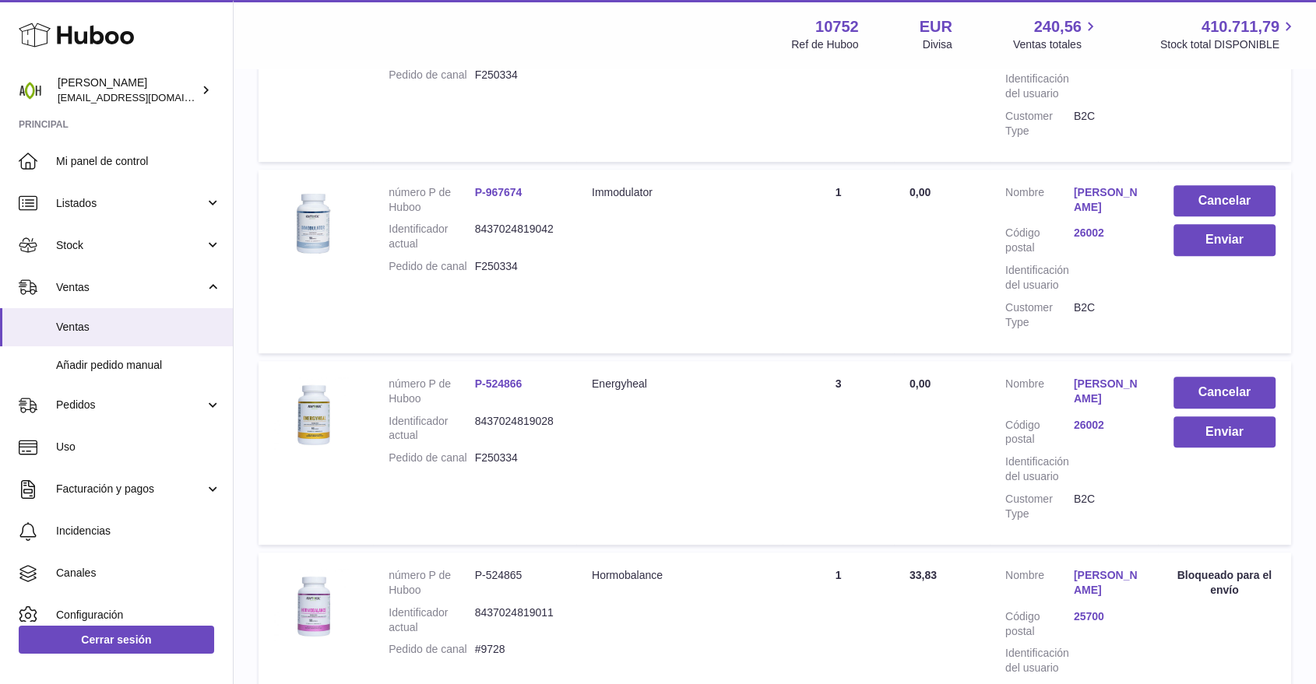
click at [1090, 399] on link "Paloma Bengoechea" at bounding box center [1108, 392] width 69 height 30
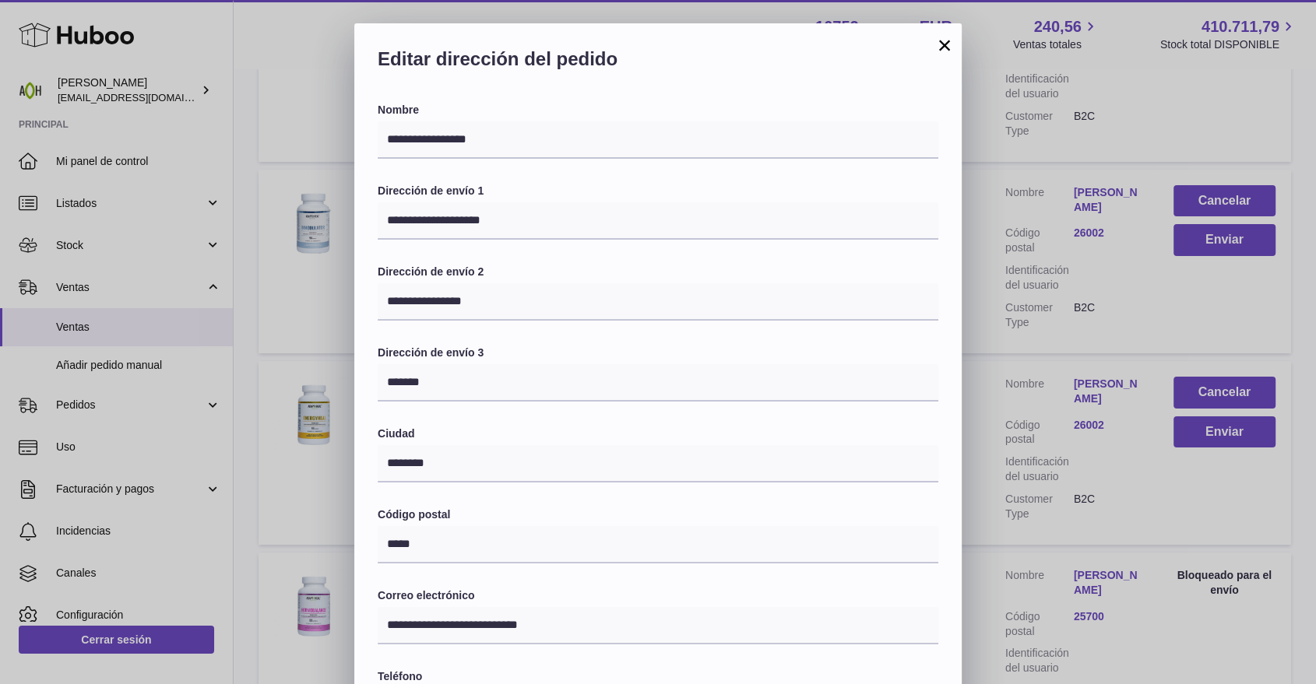
click at [1123, 474] on div "**********" at bounding box center [658, 490] width 1316 height 934
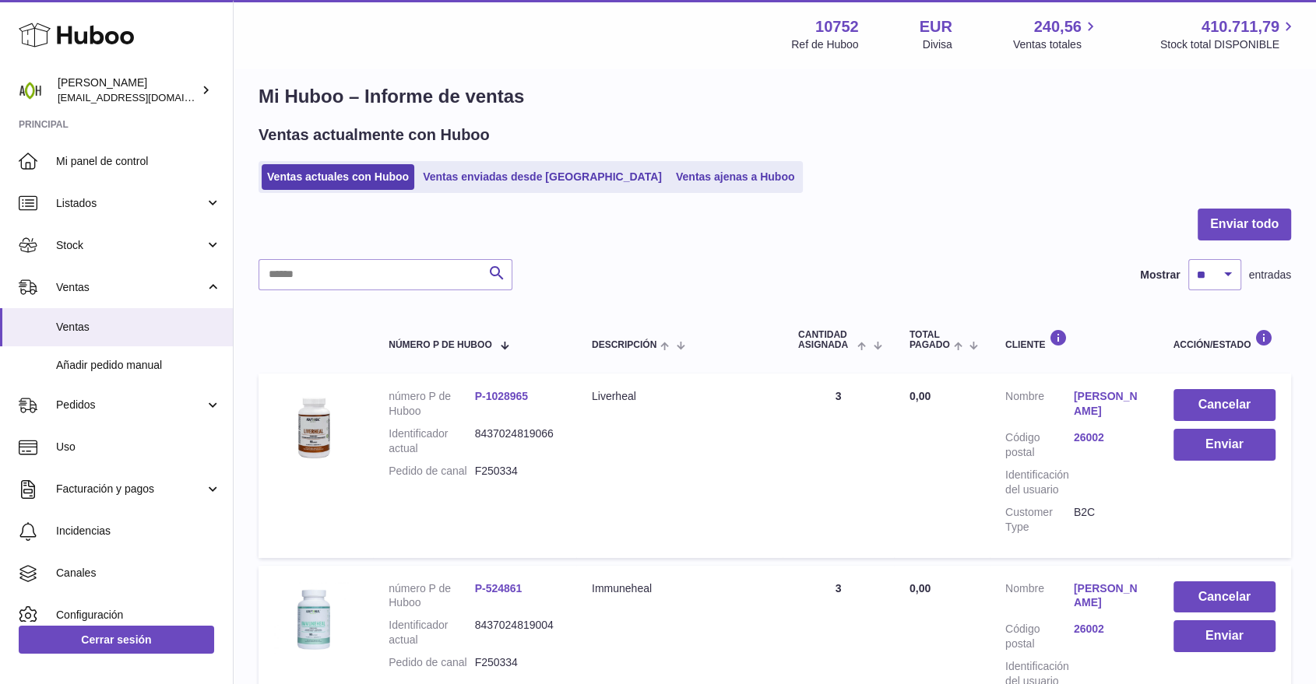
scroll to position [0, 0]
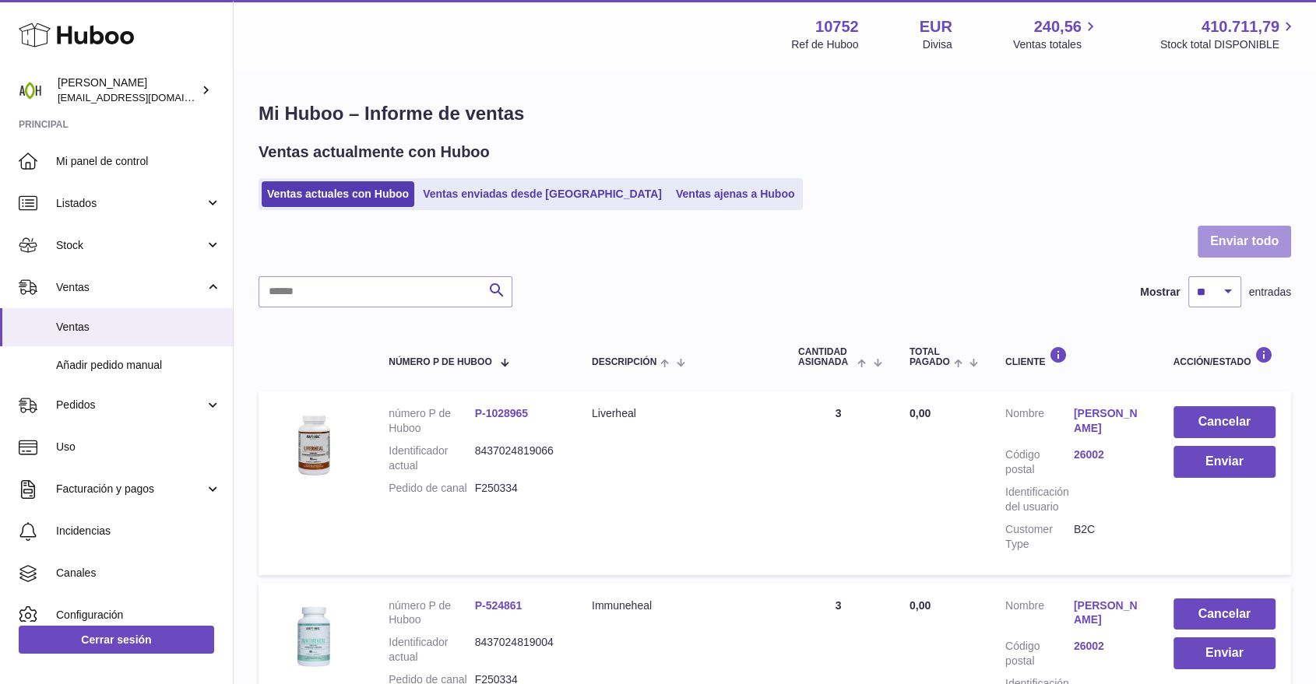
click at [1228, 252] on button "Enviar todo" at bounding box center [1243, 242] width 93 height 32
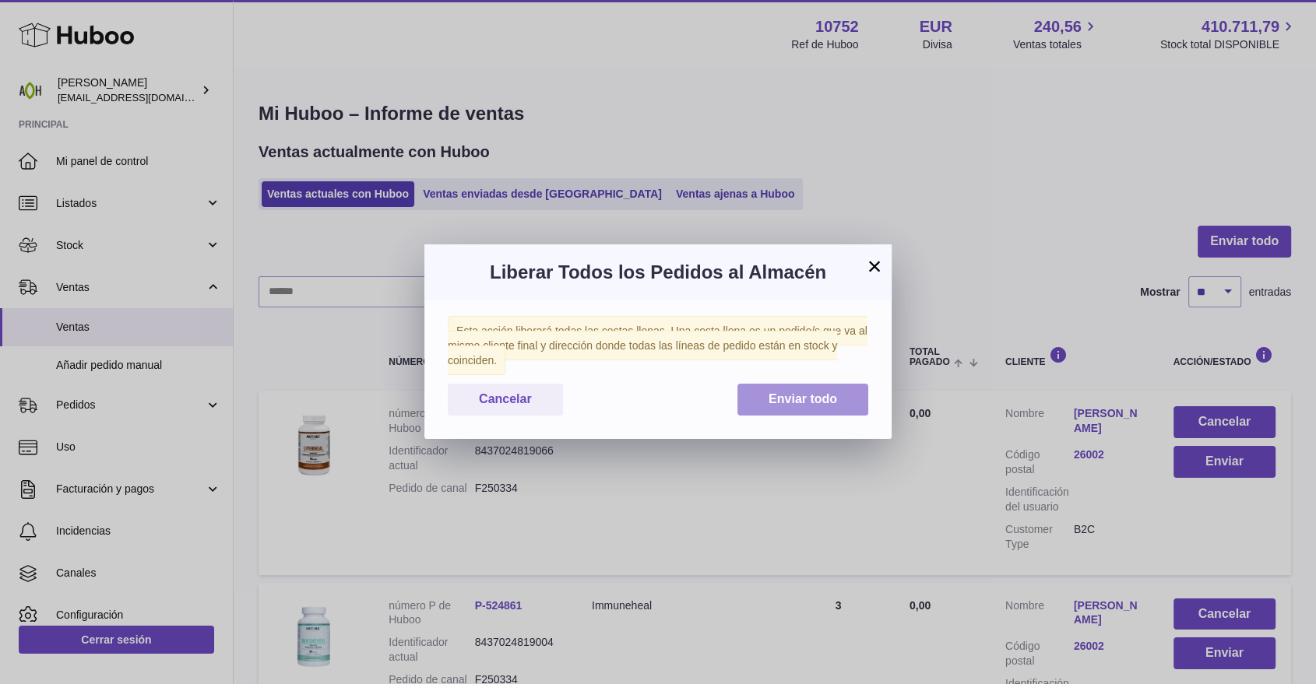
click at [807, 400] on span "Enviar todo" at bounding box center [802, 398] width 69 height 13
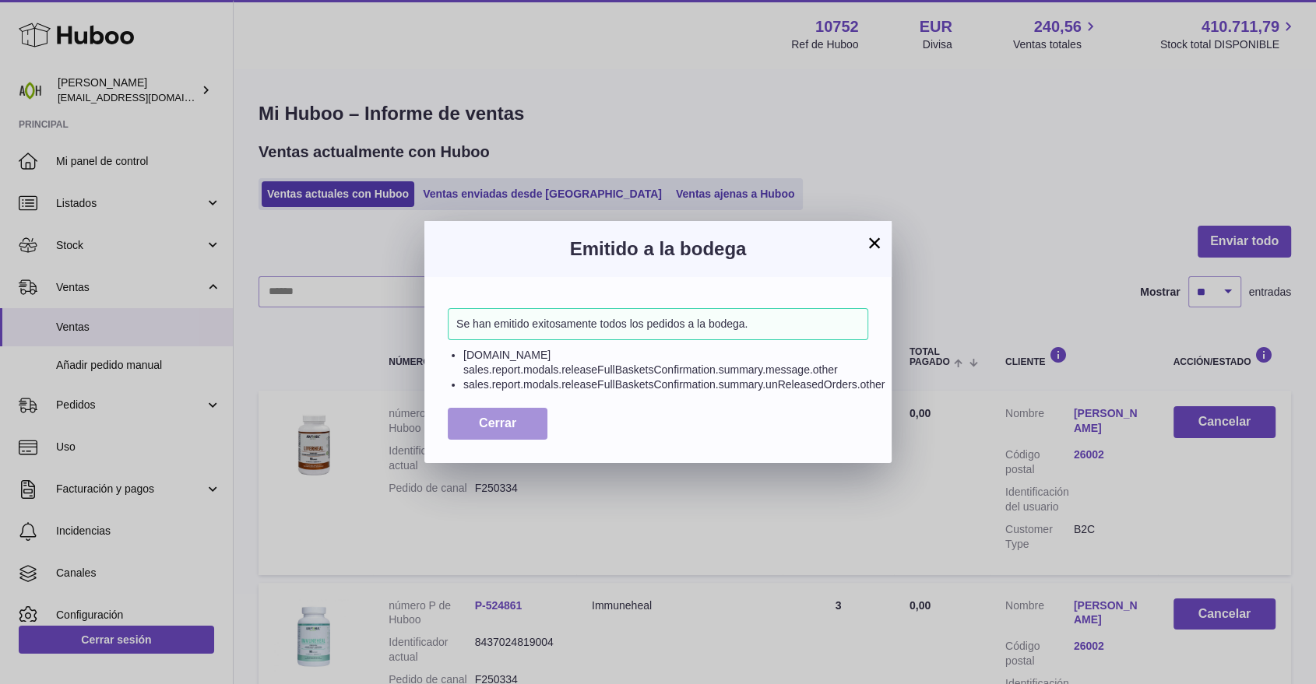
click at [483, 424] on span "Cerrar" at bounding box center [497, 422] width 37 height 13
